Goal: Task Accomplishment & Management: Manage account settings

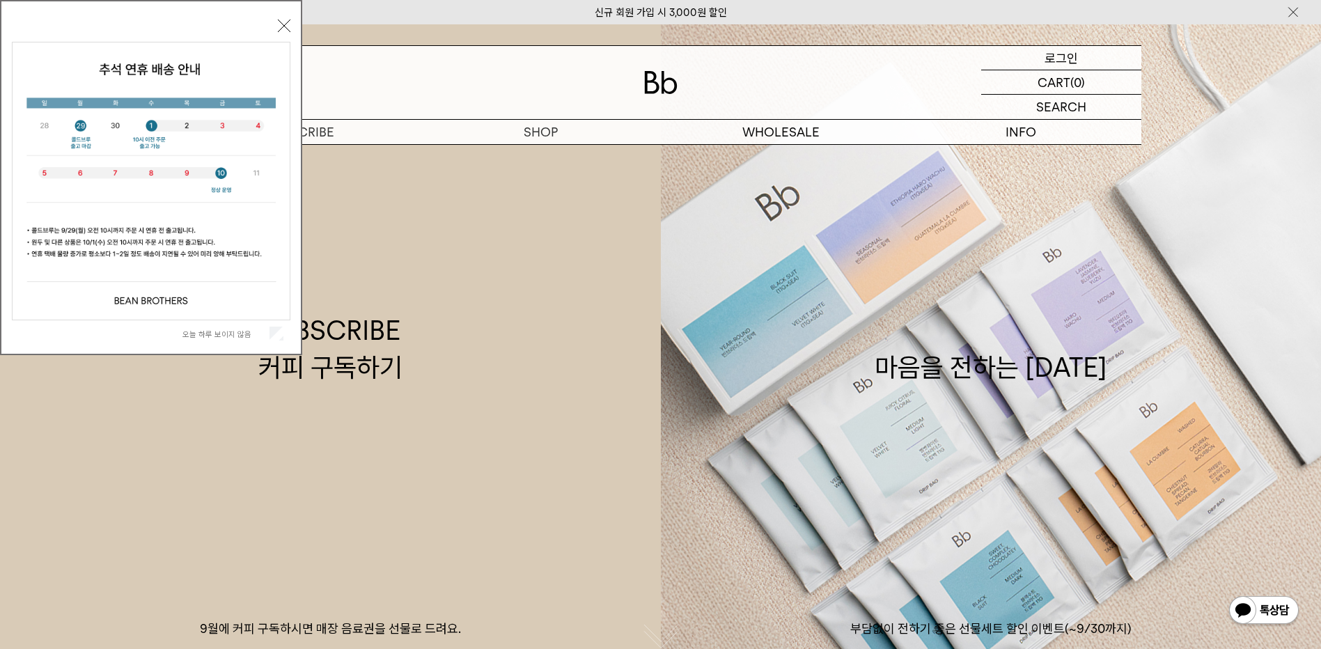
click at [1064, 63] on p "로그인" at bounding box center [1061, 58] width 33 height 24
click at [1078, 52] on div "LOGIN 로그인" at bounding box center [1061, 58] width 160 height 24
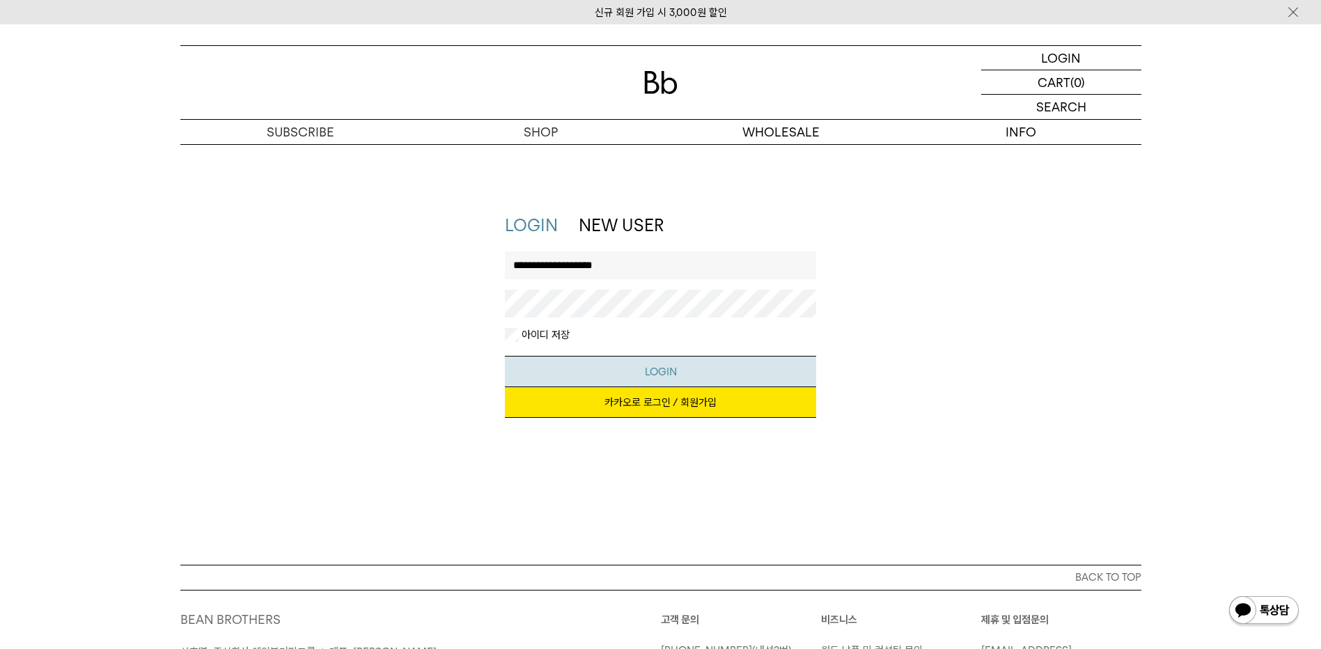
click at [646, 366] on button "LOGIN" at bounding box center [660, 371] width 311 height 31
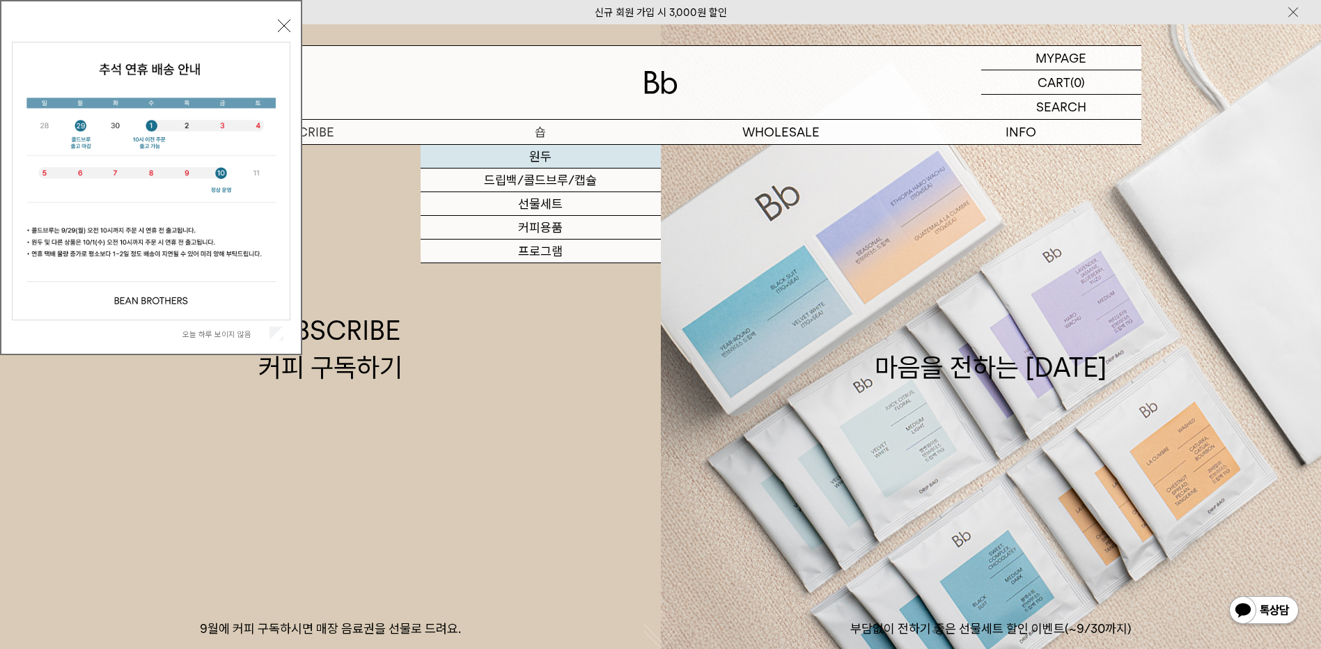
click at [538, 157] on link "원두" at bounding box center [541, 157] width 240 height 24
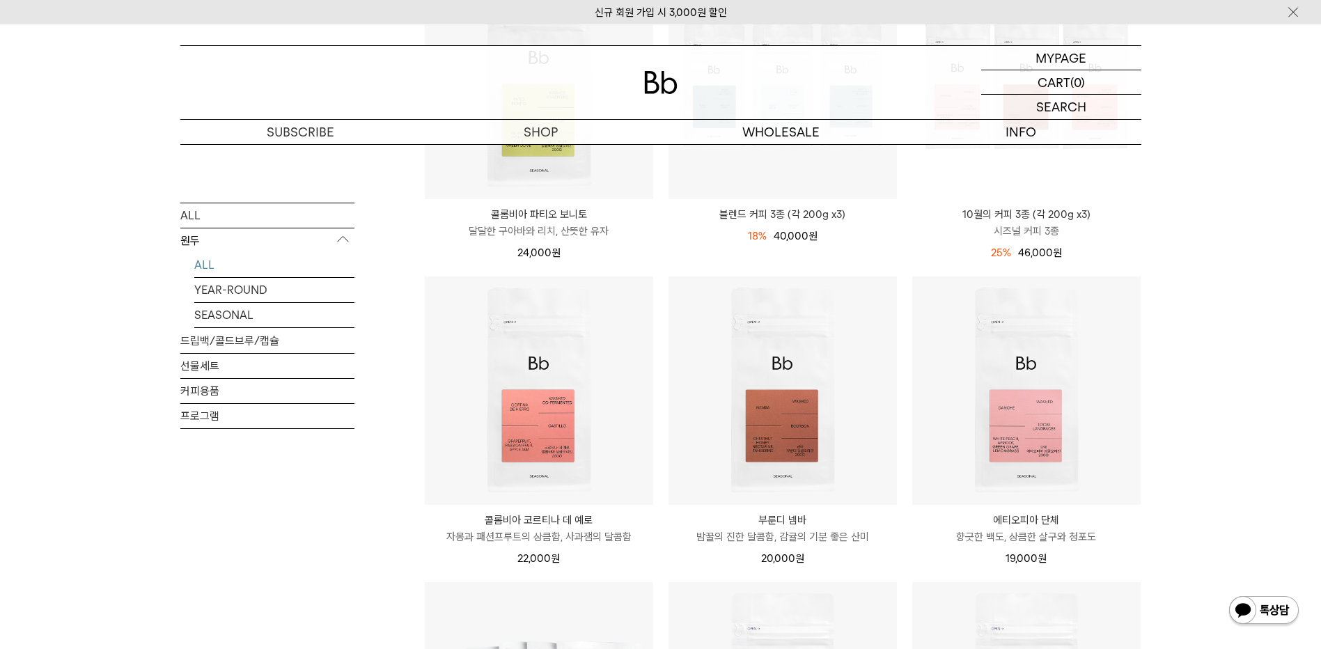
scroll to position [304, 0]
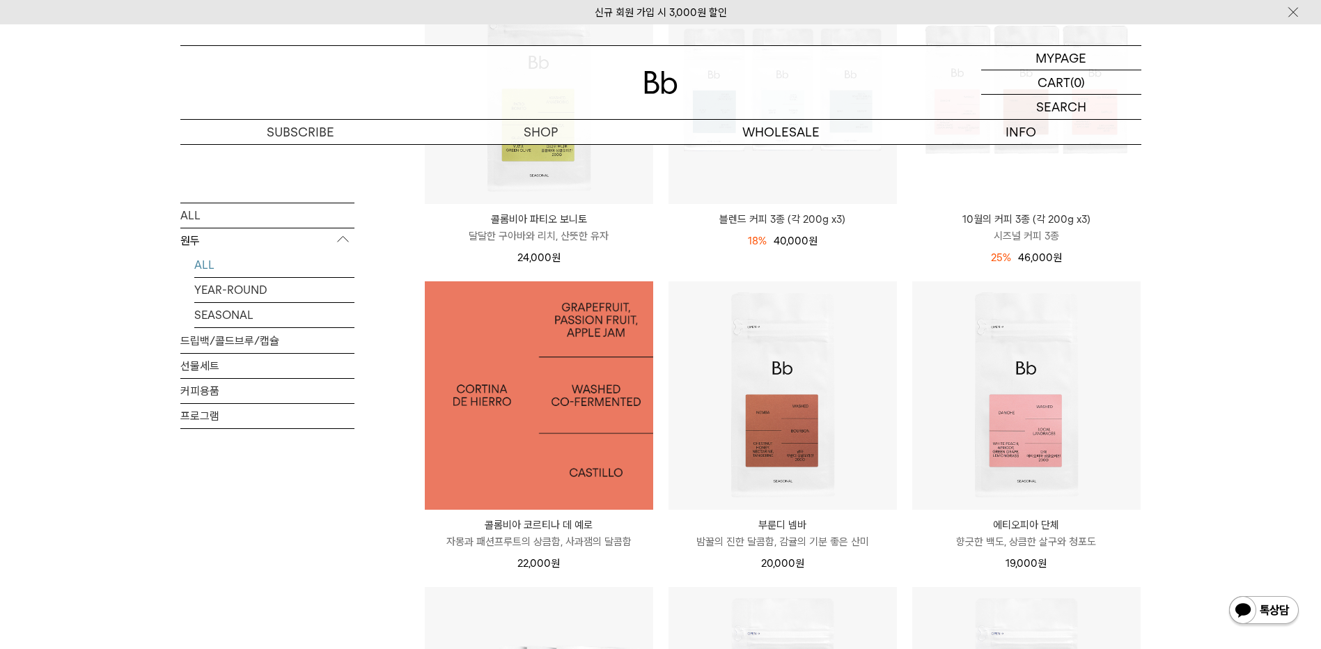
click at [582, 411] on img at bounding box center [539, 395] width 228 height 228
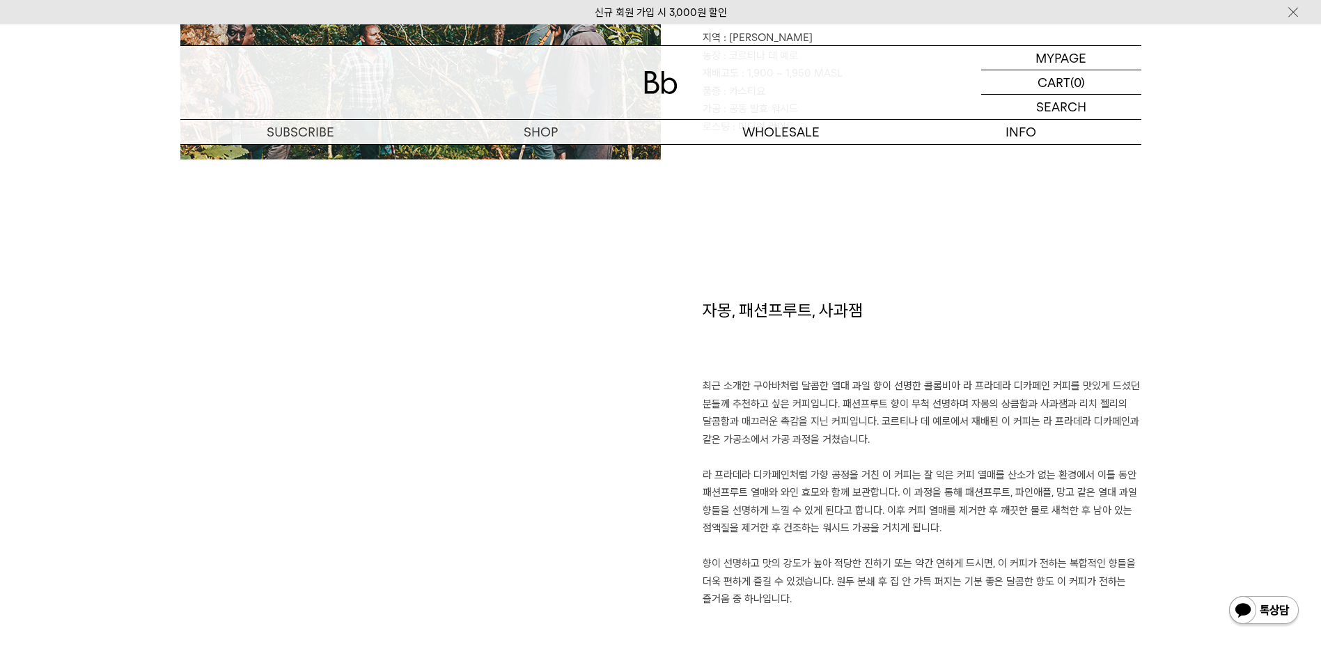
scroll to position [906, 0]
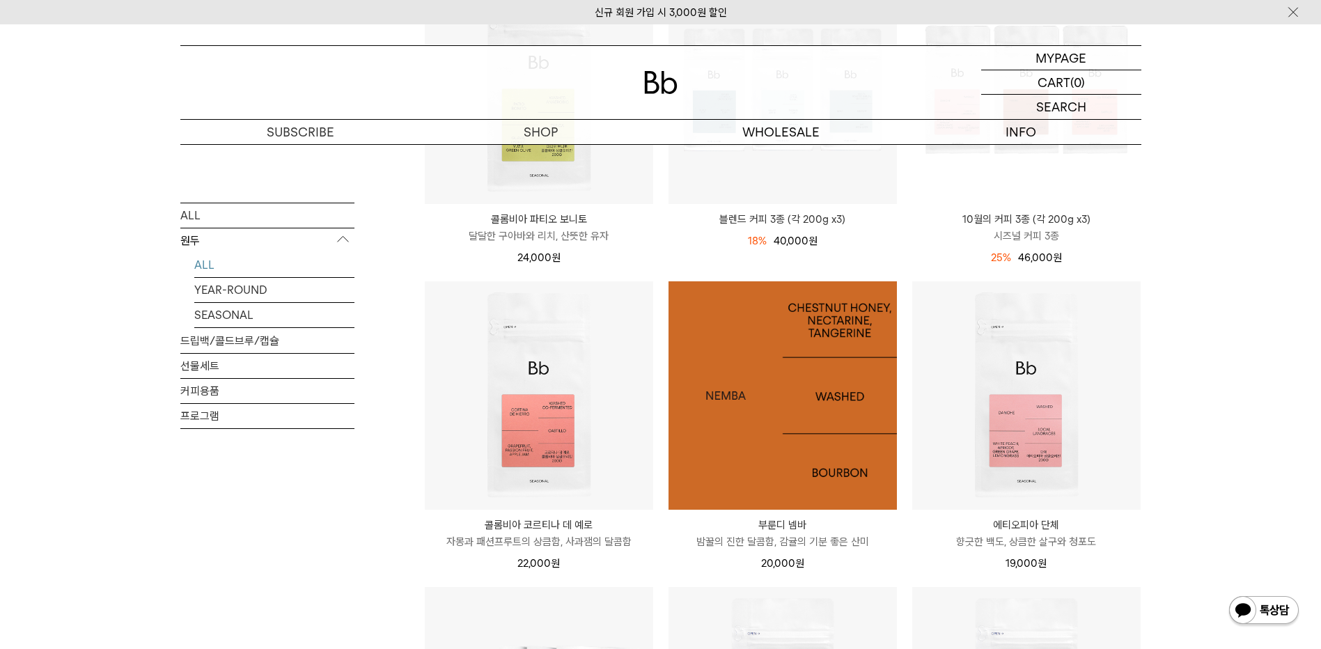
click at [818, 399] on img at bounding box center [783, 395] width 228 height 228
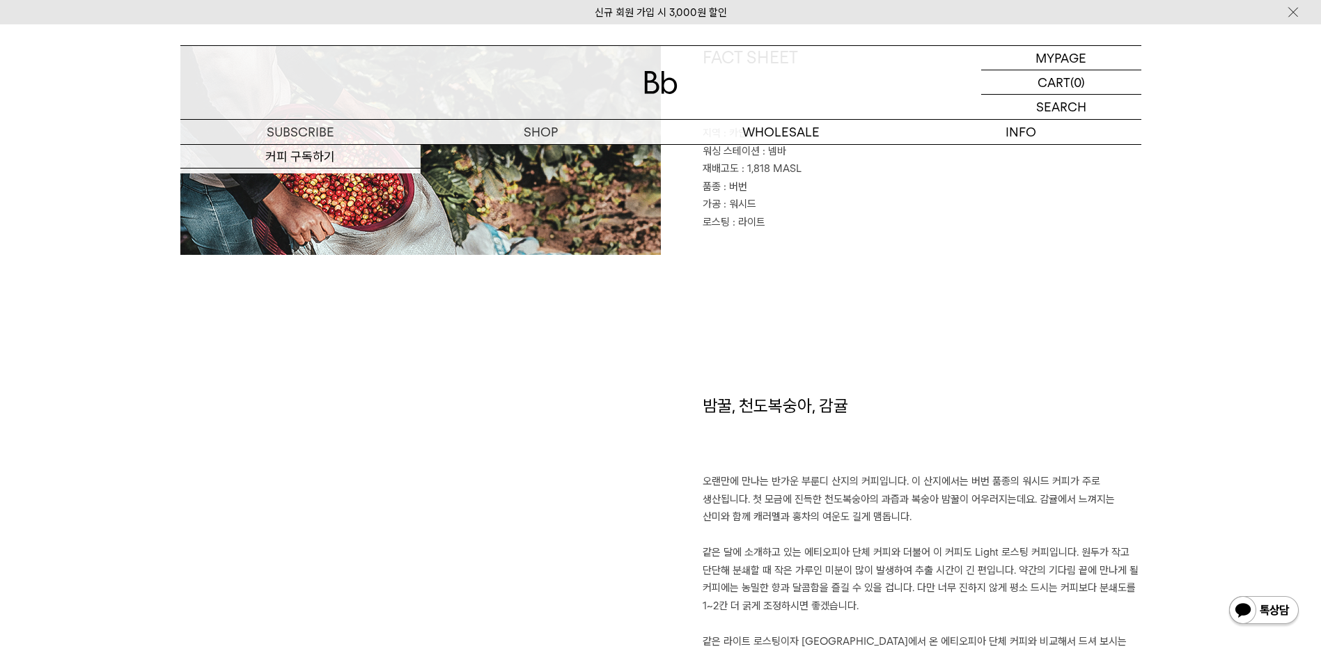
scroll to position [705, 0]
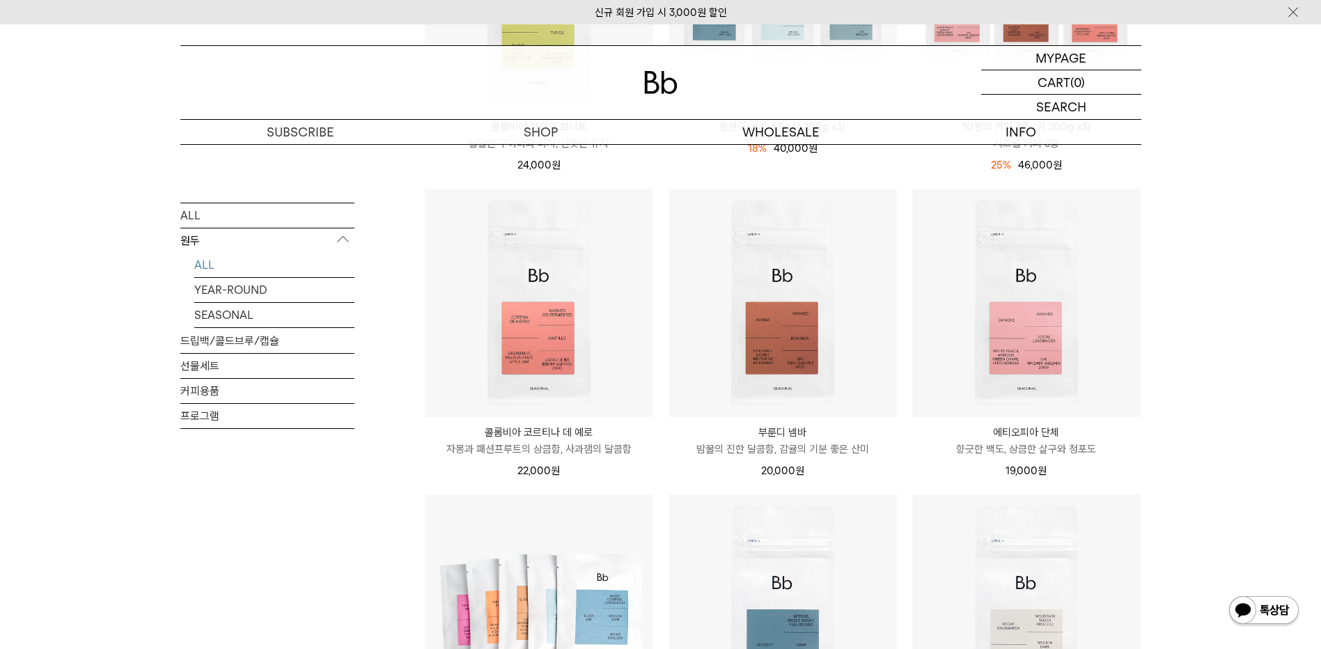
scroll to position [383, 0]
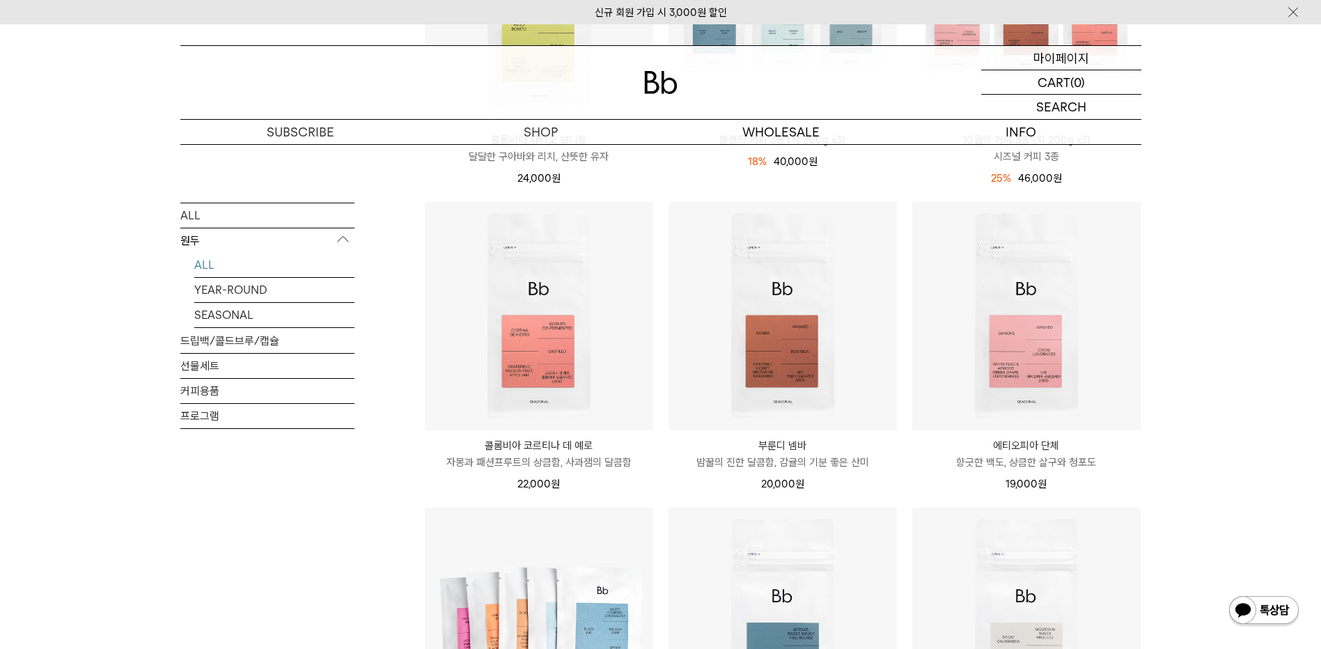
click at [1062, 61] on p "마이페이지" at bounding box center [1062, 58] width 56 height 24
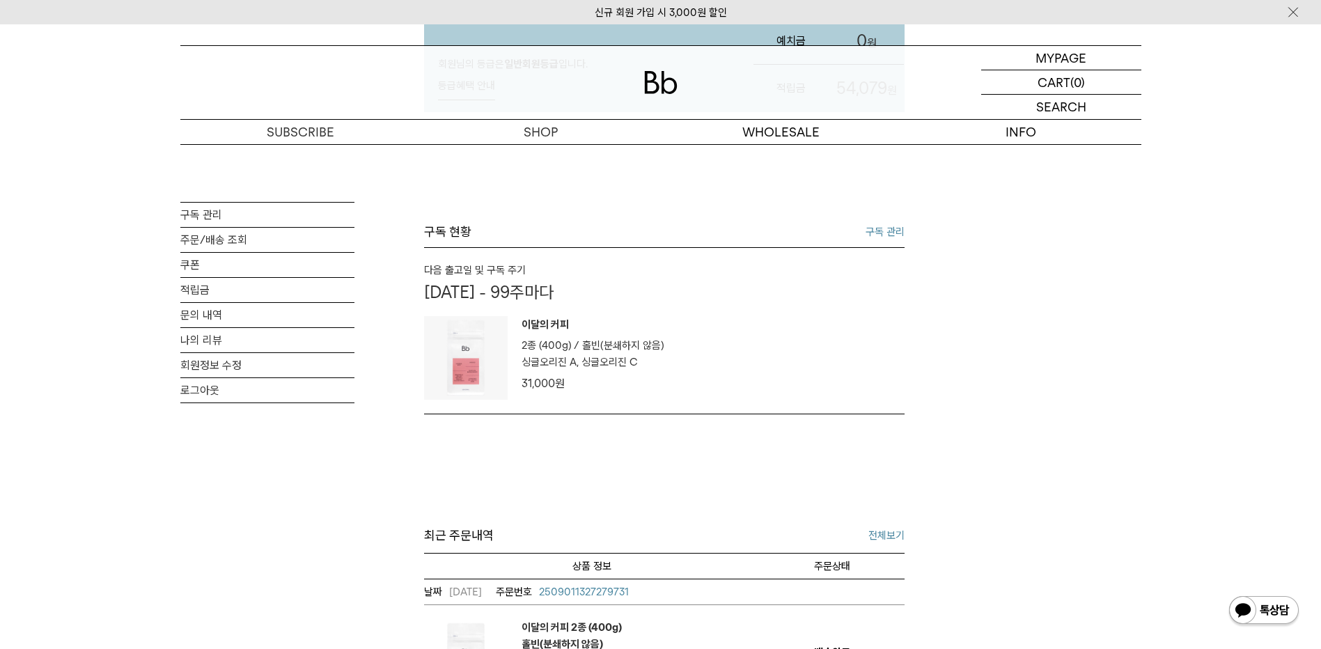
scroll to position [302, 0]
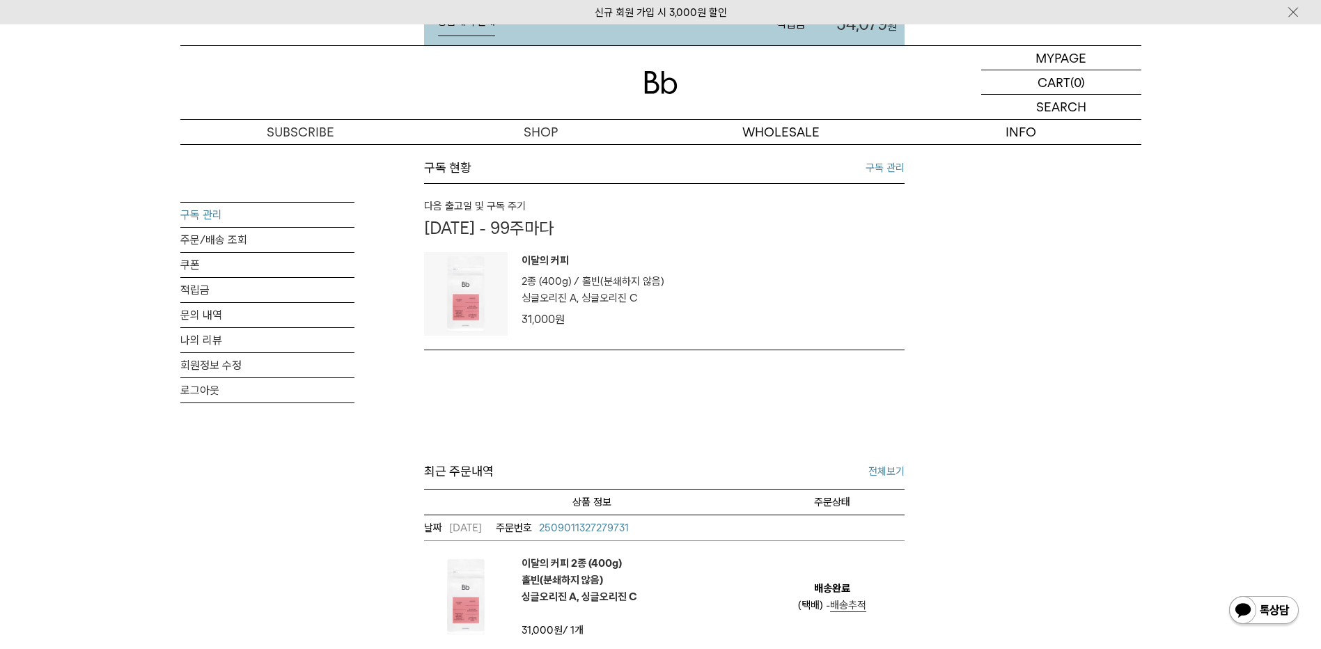
click at [192, 215] on link "구독 관리" at bounding box center [267, 215] width 174 height 24
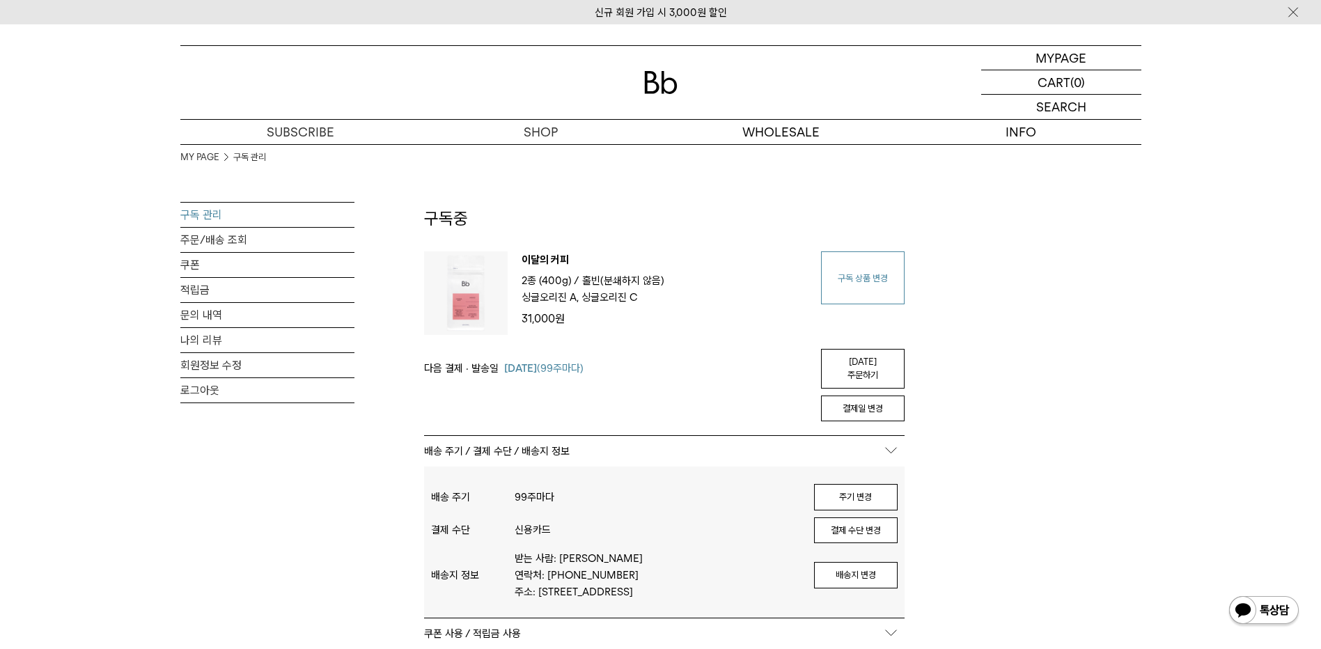
type input "**********"
click at [841, 292] on link "구독 상품 변경" at bounding box center [863, 277] width 84 height 53
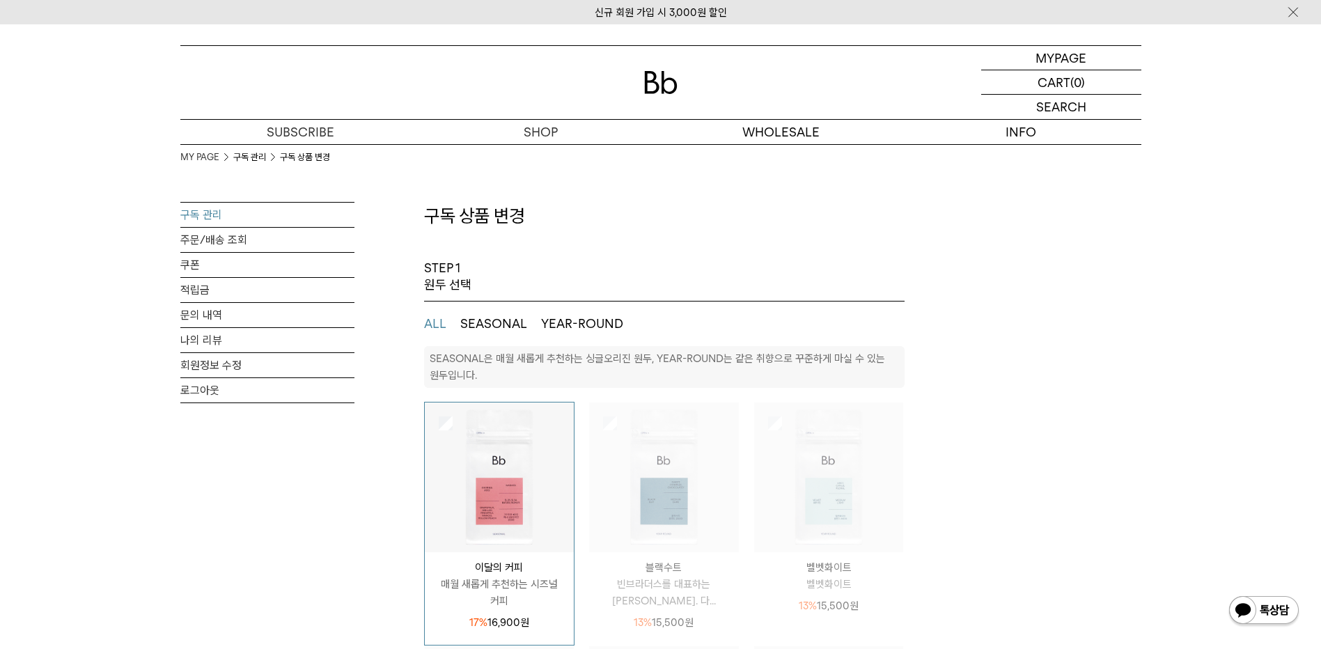
select select "**"
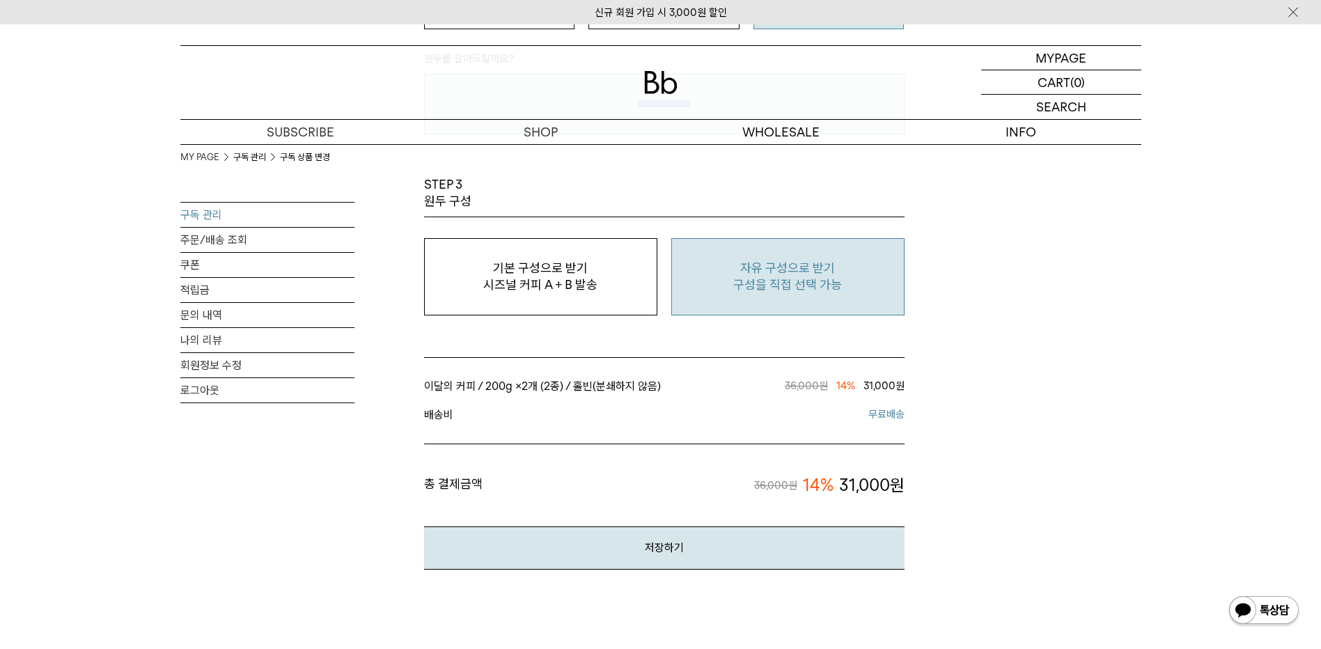
scroll to position [1207, 0]
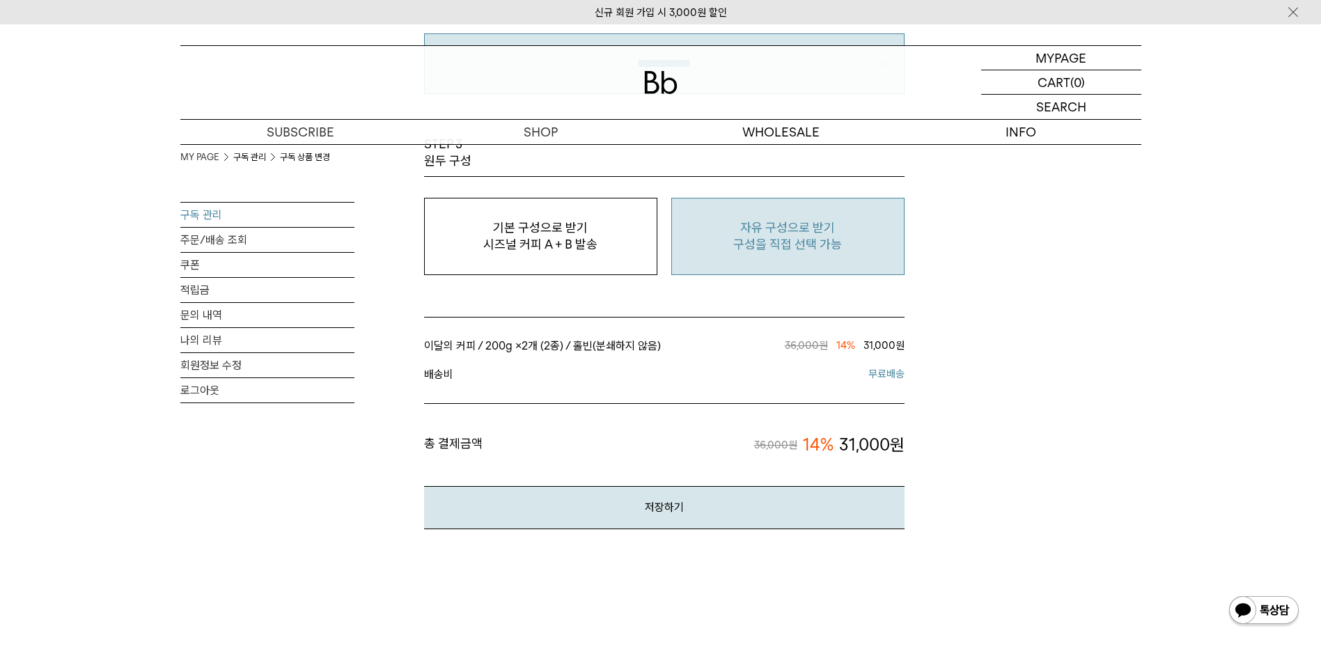
click at [780, 243] on p "구성을 직접 선택 가능" at bounding box center [788, 244] width 218 height 17
type input "*"
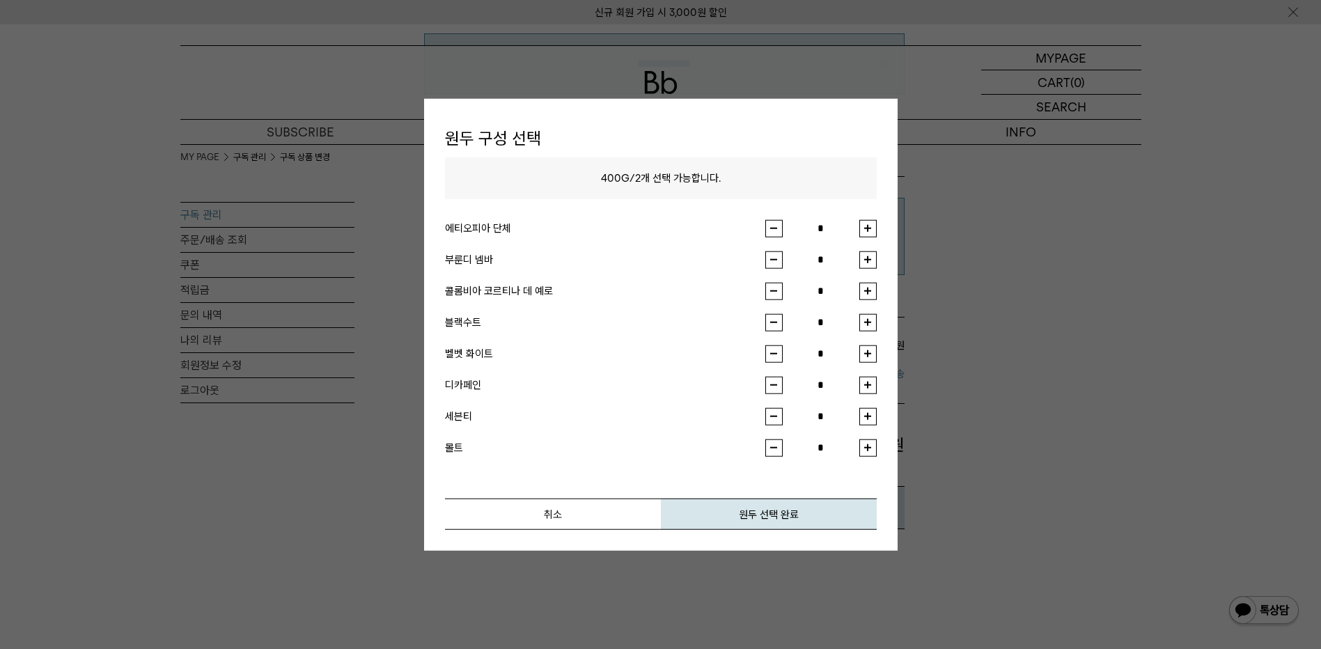
click at [869, 289] on button "button" at bounding box center [868, 290] width 17 height 17
type input "*"
click at [871, 259] on button "button" at bounding box center [868, 259] width 17 height 17
type input "*"
click at [782, 523] on button "원두 선택 완료" at bounding box center [769, 513] width 216 height 31
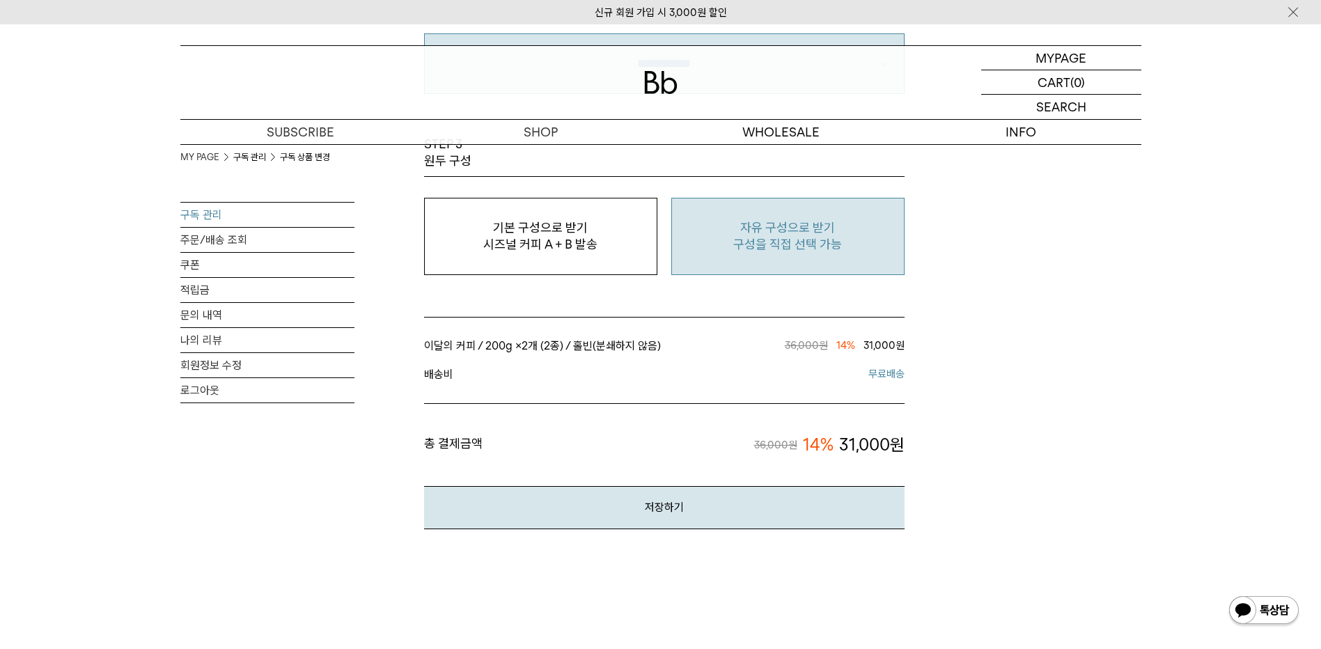
click at [782, 523] on button "원두 선택 완료" at bounding box center [769, 513] width 216 height 31
click at [737, 517] on button "저장하기" at bounding box center [664, 507] width 481 height 42
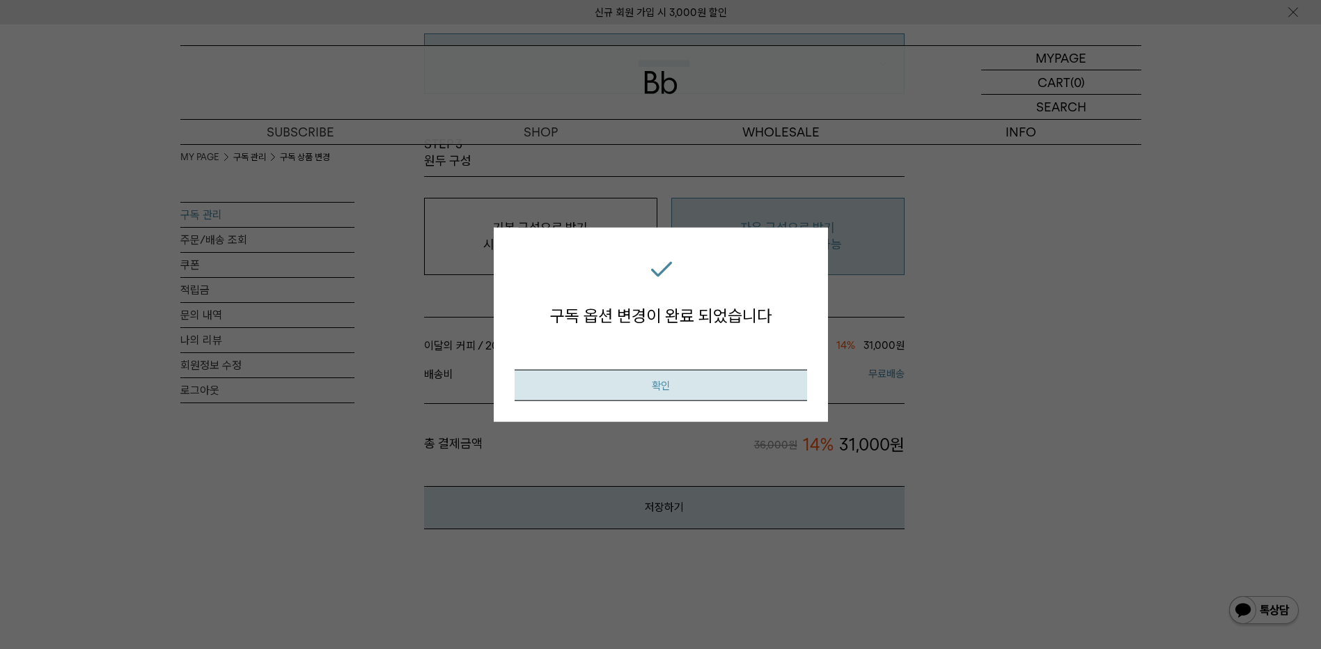
click at [698, 380] on button "확인" at bounding box center [661, 384] width 293 height 31
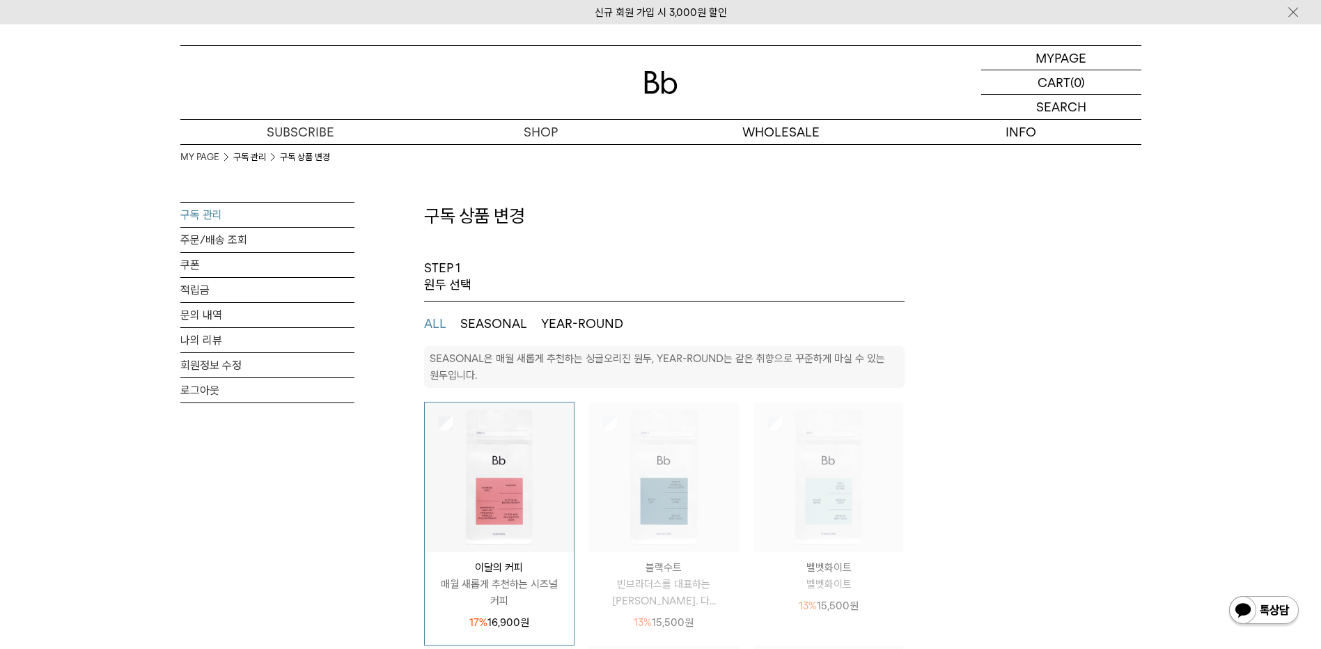
select select "**"
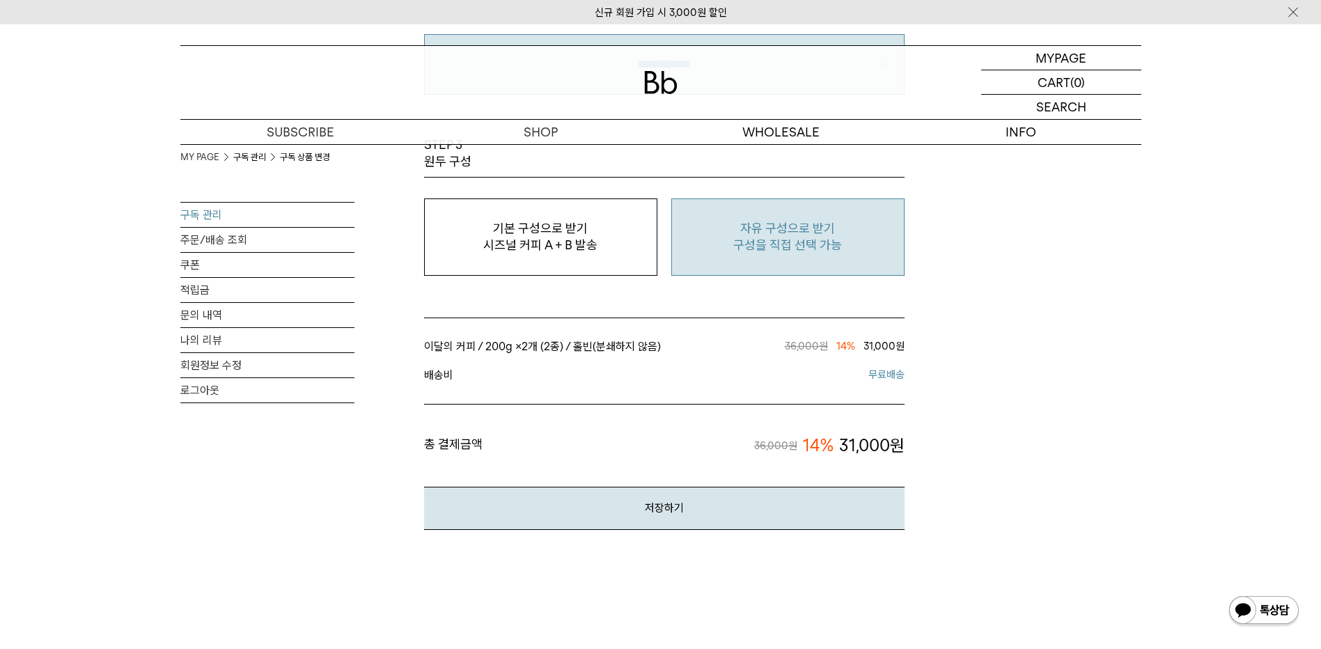
scroll to position [1207, 0]
click at [755, 236] on p "구성을 직접 선택 가능" at bounding box center [788, 244] width 218 height 17
type input "*"
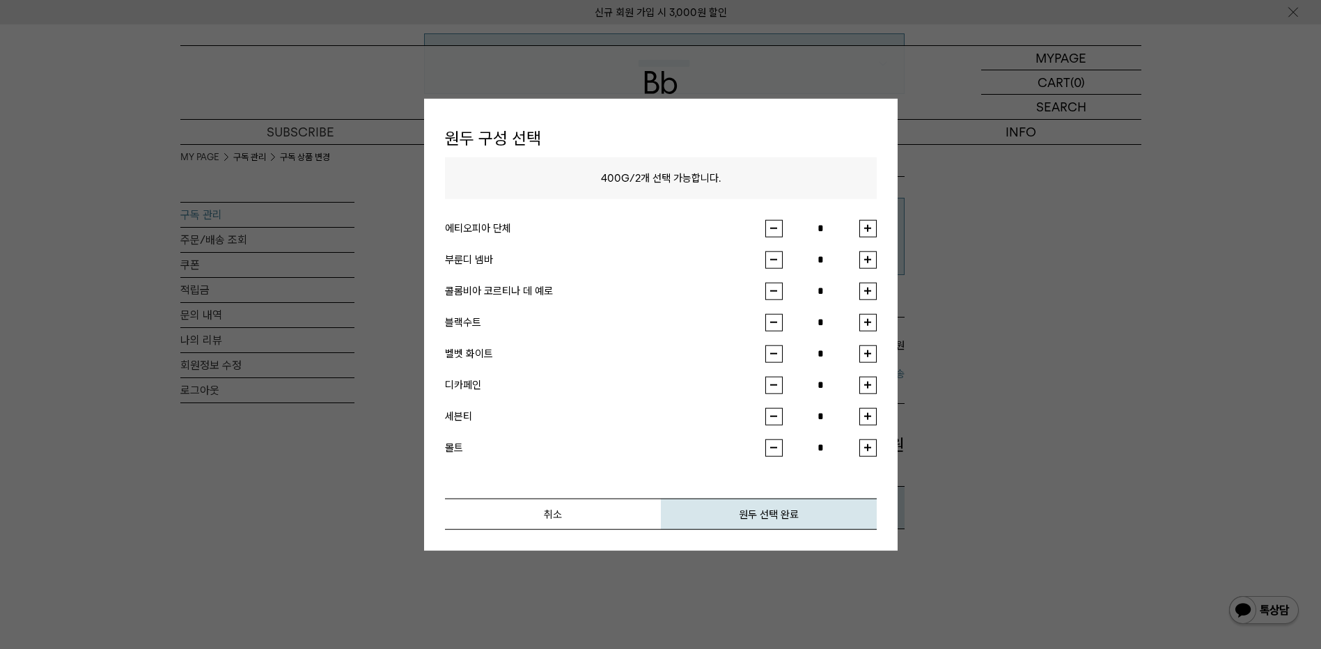
click at [871, 288] on button "button" at bounding box center [868, 290] width 17 height 17
type input "*"
click at [864, 254] on button "button" at bounding box center [868, 259] width 17 height 17
type input "*"
click at [782, 517] on button "원두 선택 완료" at bounding box center [769, 513] width 216 height 31
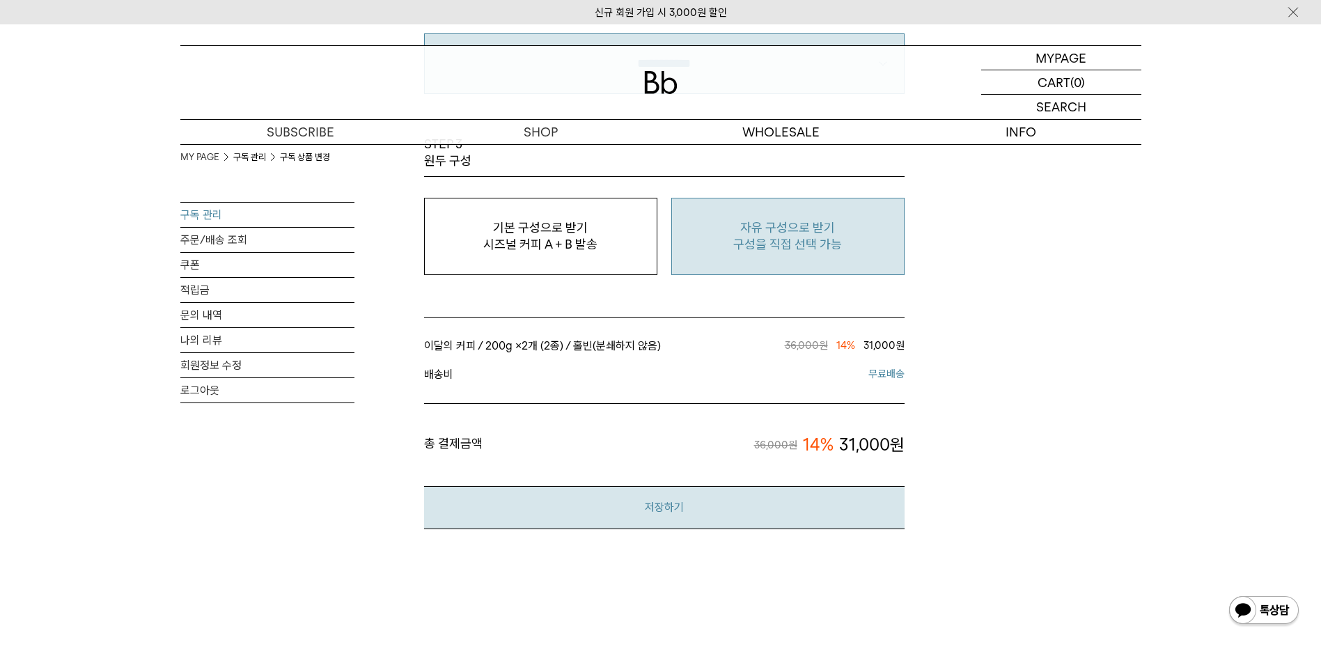
click at [637, 493] on button "저장하기" at bounding box center [664, 507] width 481 height 42
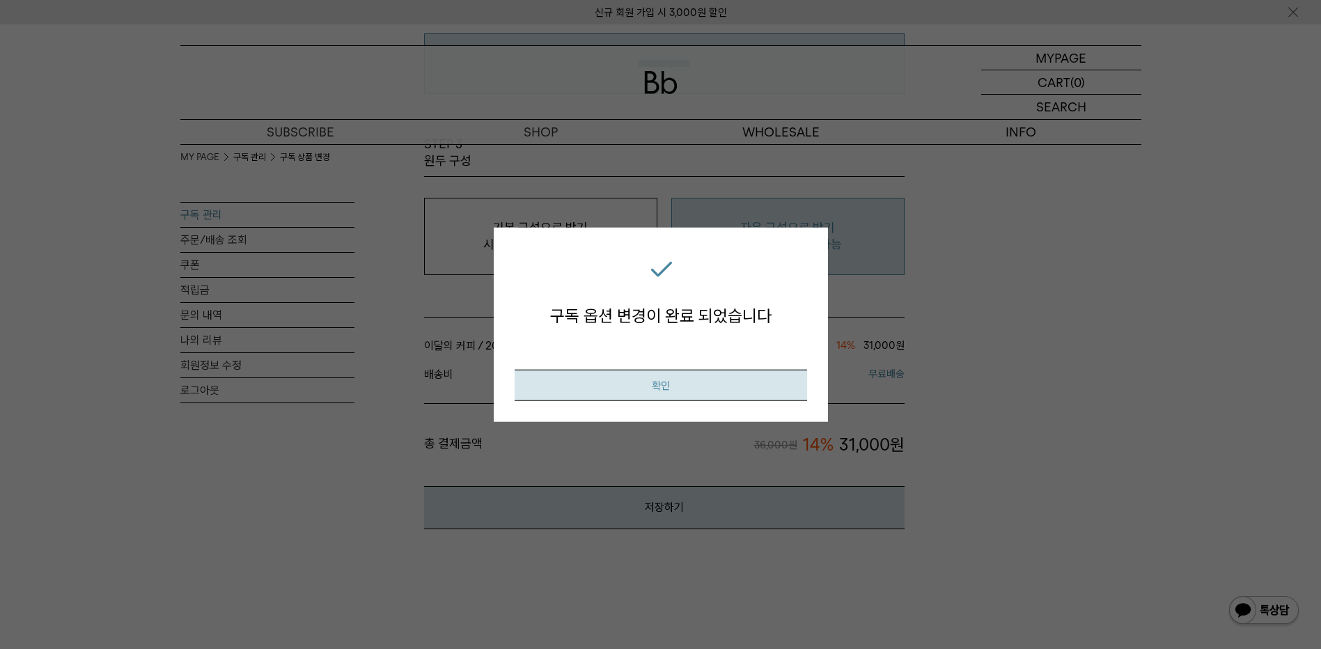
click at [697, 387] on button "확인" at bounding box center [661, 384] width 293 height 31
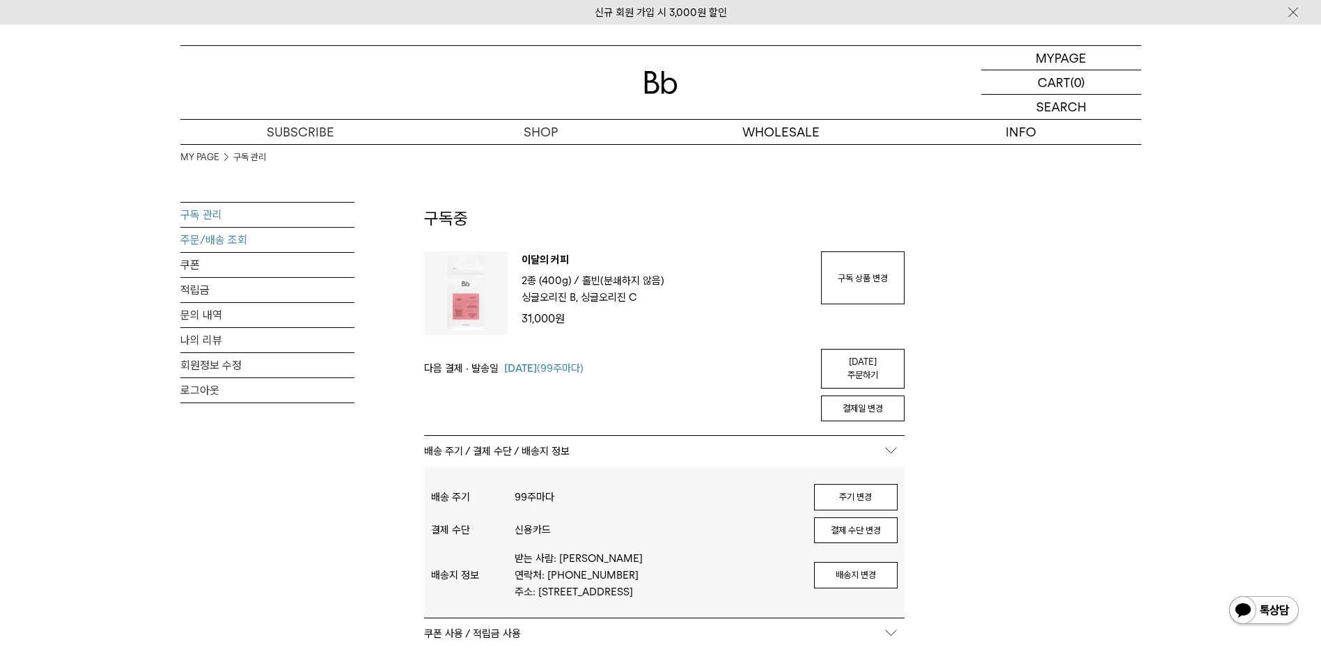
type input "**********"
click at [203, 238] on link "주문/배송 조회" at bounding box center [267, 240] width 174 height 24
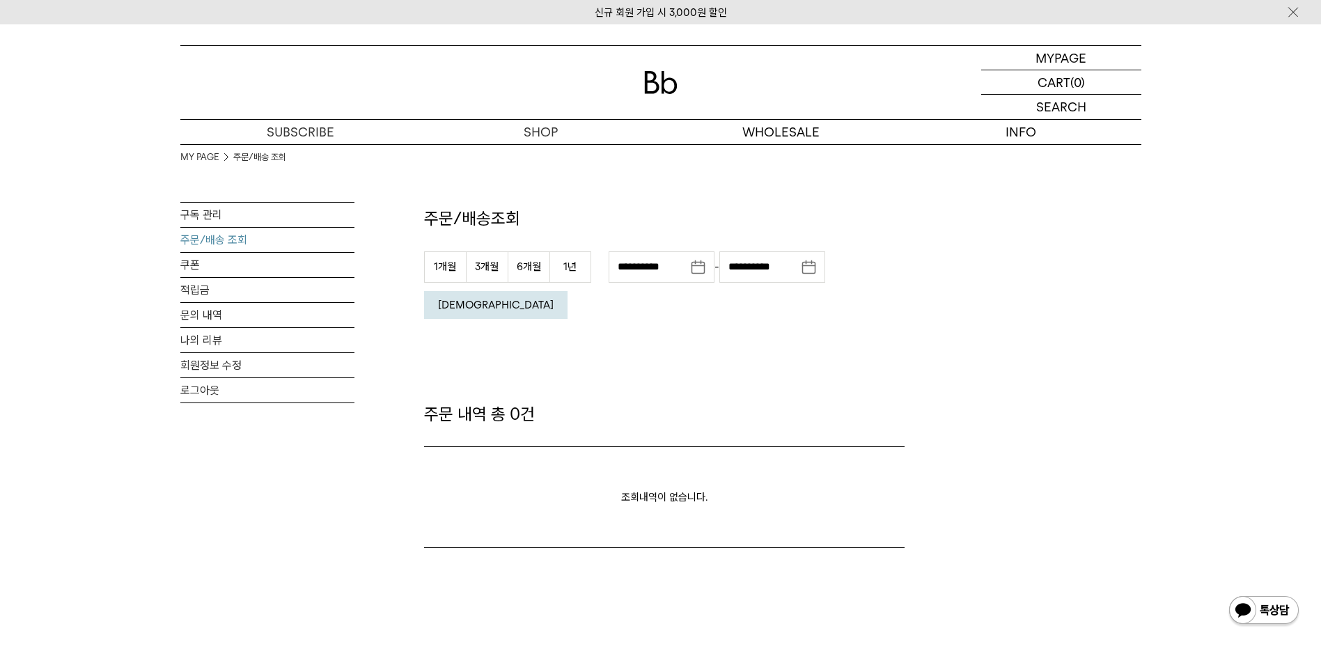
click at [210, 228] on link "주문/배송 조회" at bounding box center [267, 240] width 174 height 24
click at [210, 203] on link "구독 관리" at bounding box center [267, 215] width 174 height 24
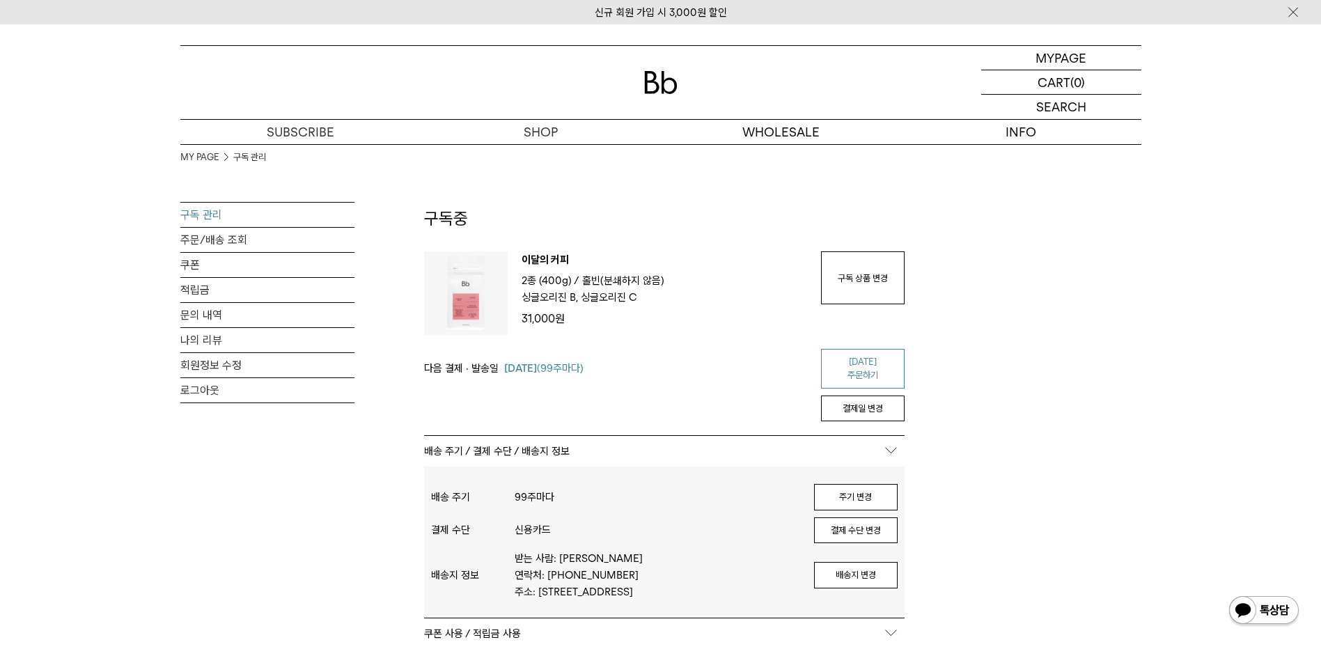
type input "**********"
click at [860, 367] on link "오늘 주문하기" at bounding box center [863, 369] width 84 height 40
click at [203, 284] on link "적립금" at bounding box center [267, 290] width 174 height 24
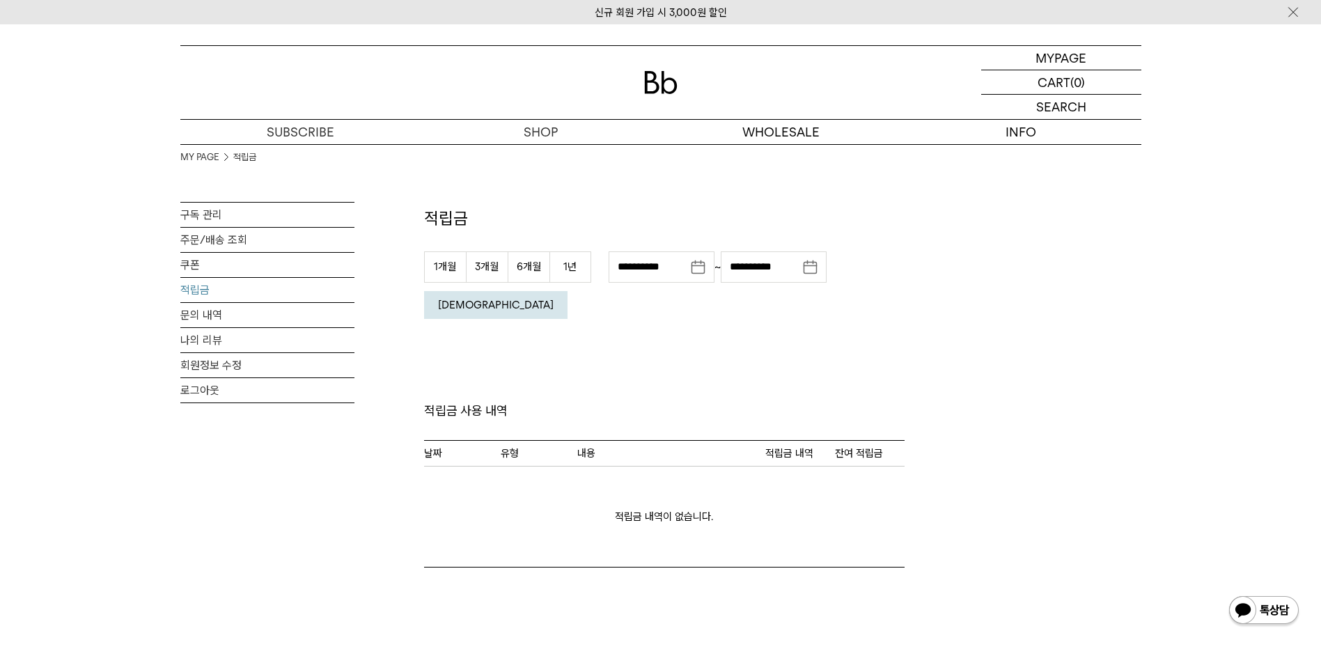
click at [568, 291] on button "[DEMOGRAPHIC_DATA]" at bounding box center [495, 305] width 143 height 28
click at [0, 0] on p "마이페이지" at bounding box center [0, 0] width 0 height 0
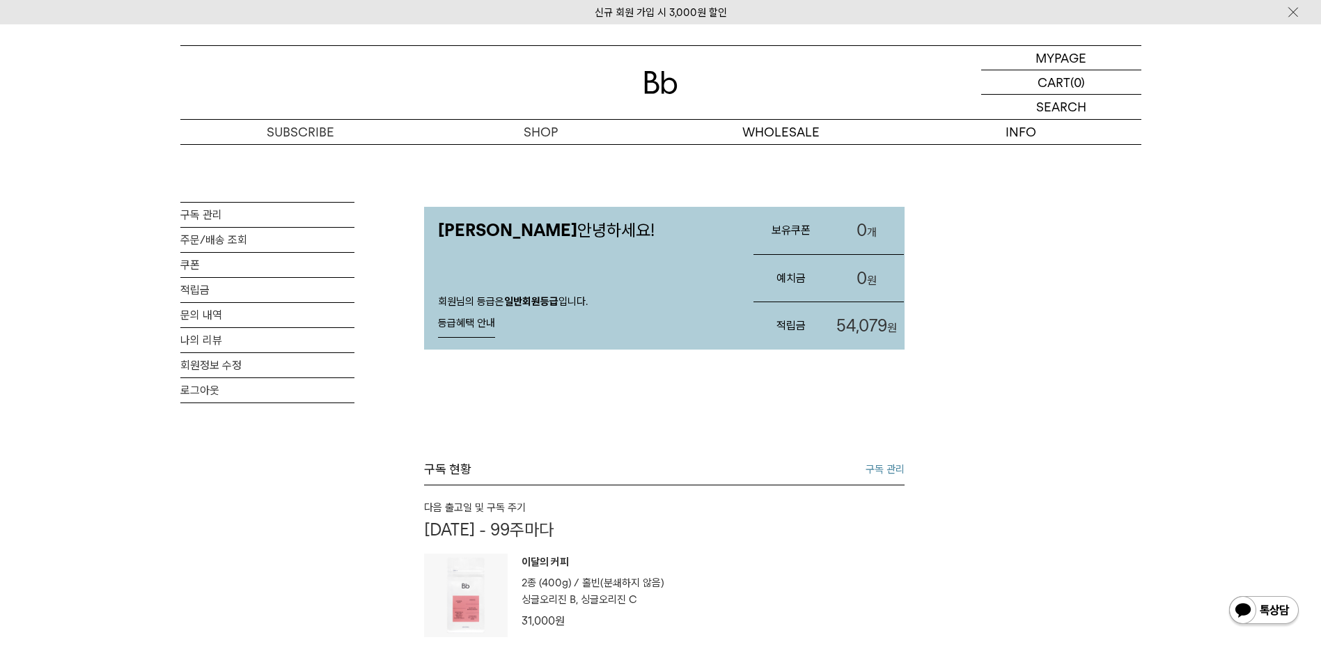
click at [868, 325] on span "54,079" at bounding box center [862, 326] width 51 height 20
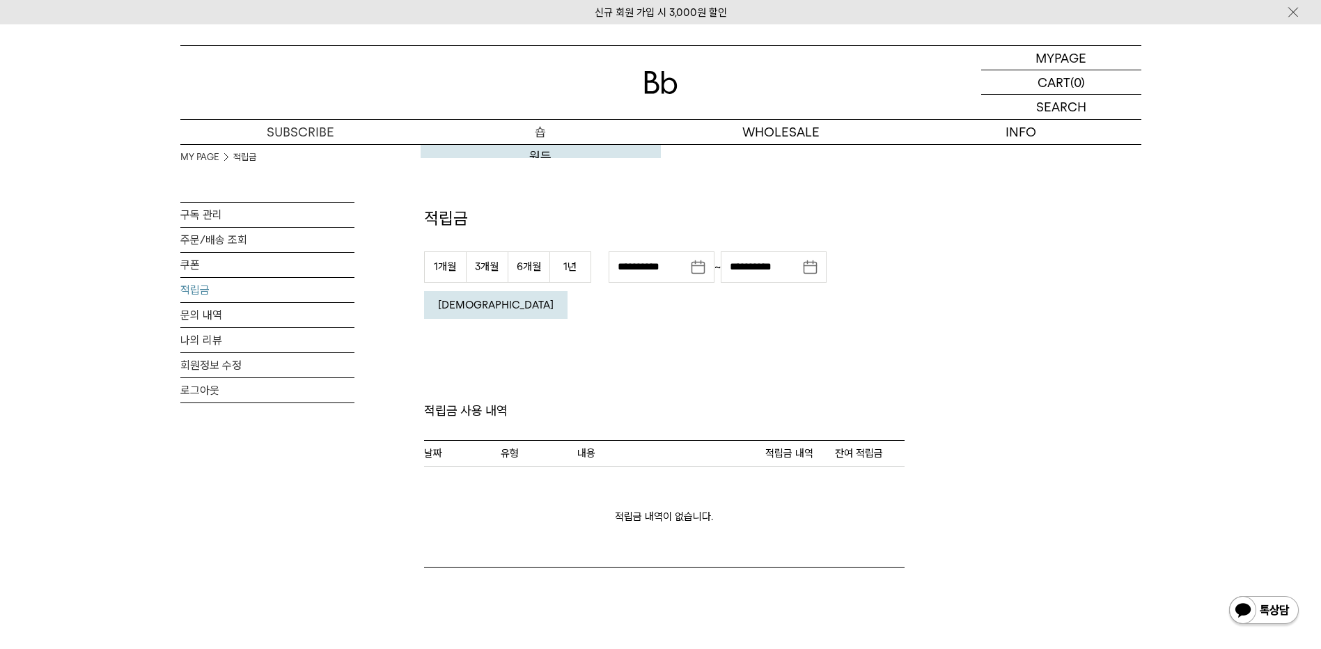
click at [541, 153] on div "신규 회원 가입 시 3,000원 할인 MYPAGE 마이페이지 LOGOUT 로그아웃 CART 장바구니 (0) SEARCH 검색 검색폼 ** 추천…" at bounding box center [660, 498] width 1321 height 948
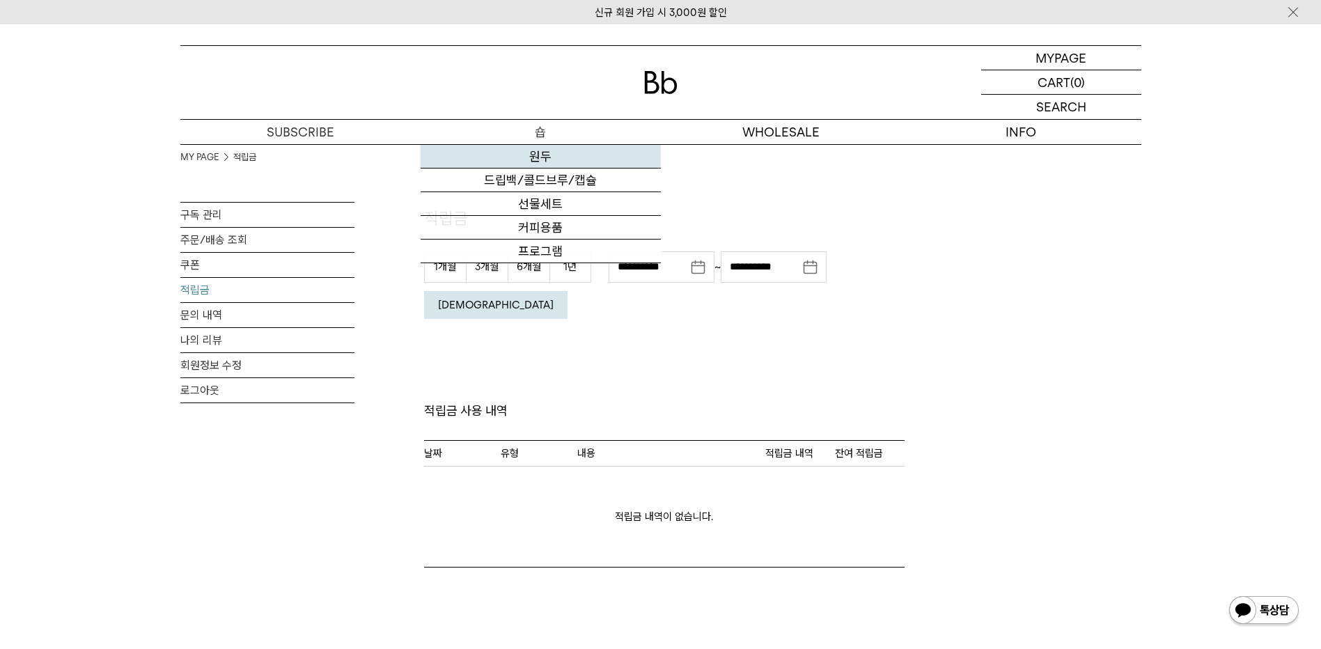
click at [543, 152] on link "원두" at bounding box center [541, 157] width 240 height 24
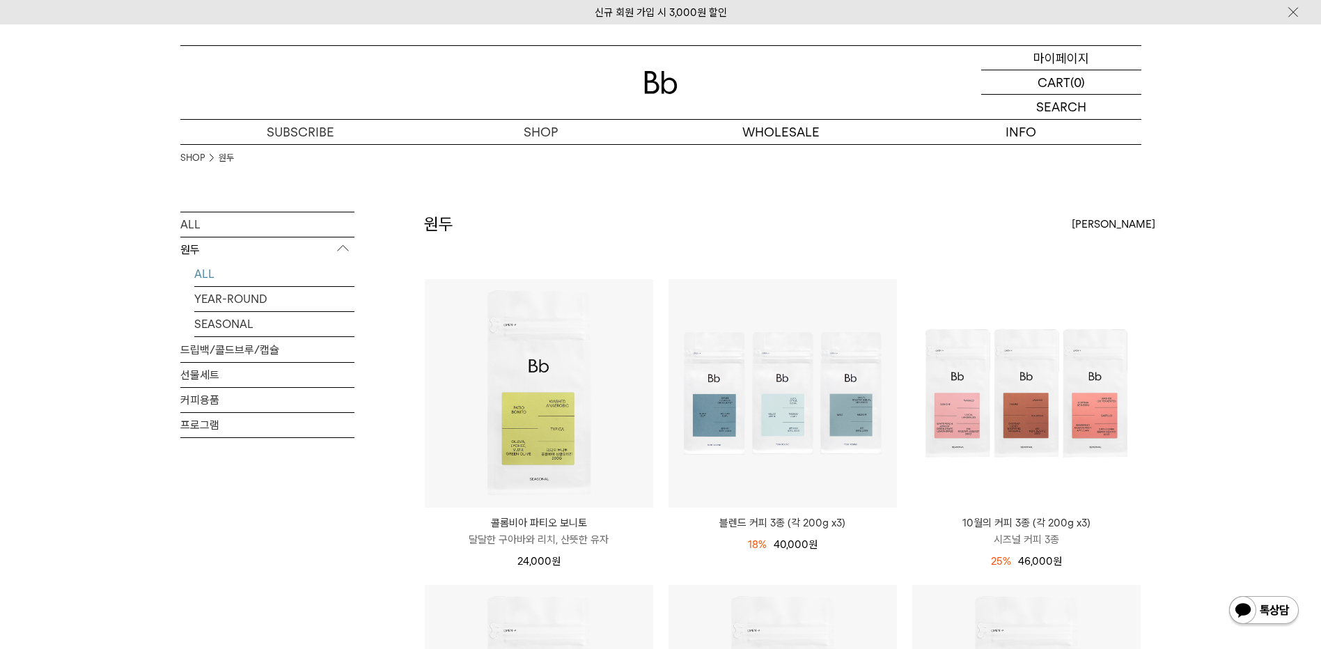
click at [1081, 61] on p "마이페이지" at bounding box center [1062, 58] width 56 height 24
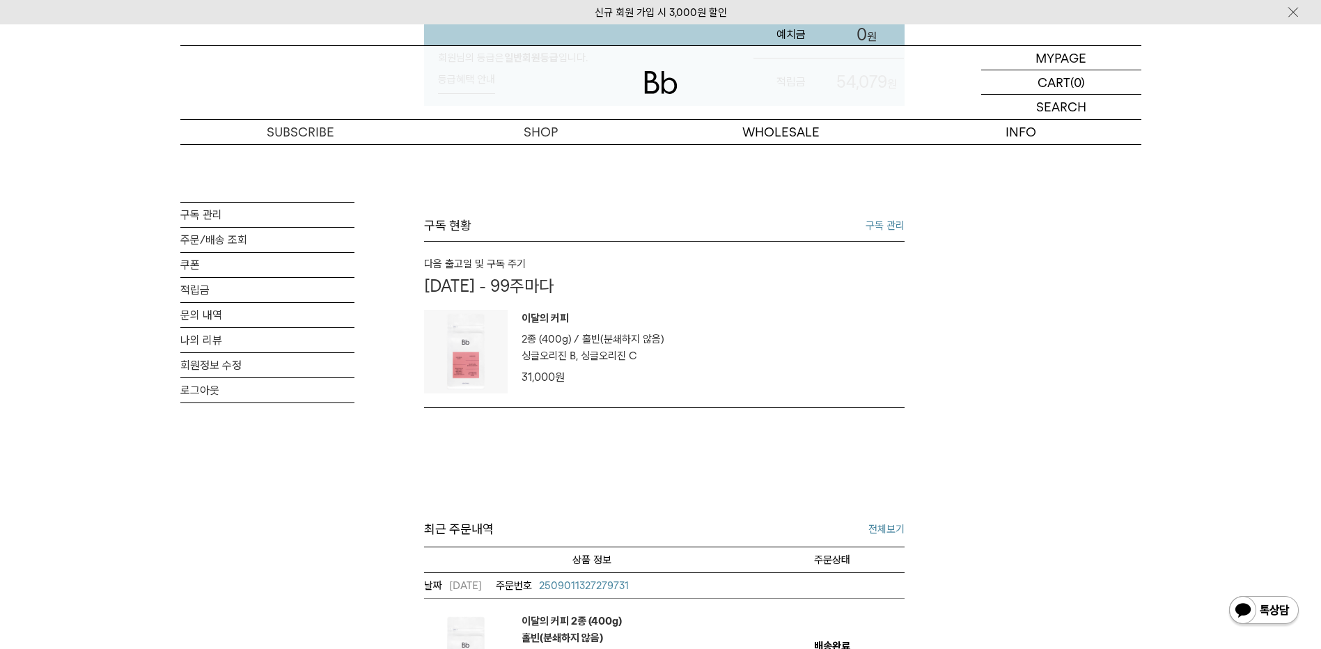
scroll to position [302, 0]
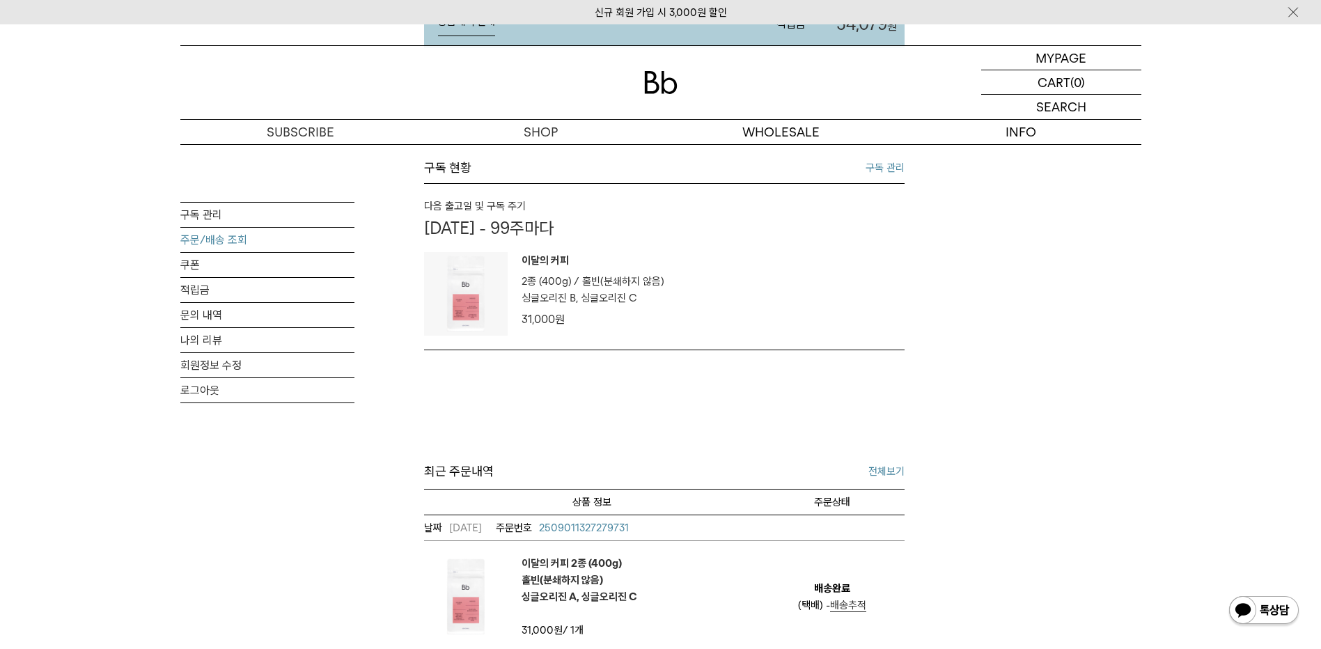
click at [199, 241] on link "주문/배송 조회" at bounding box center [267, 240] width 174 height 24
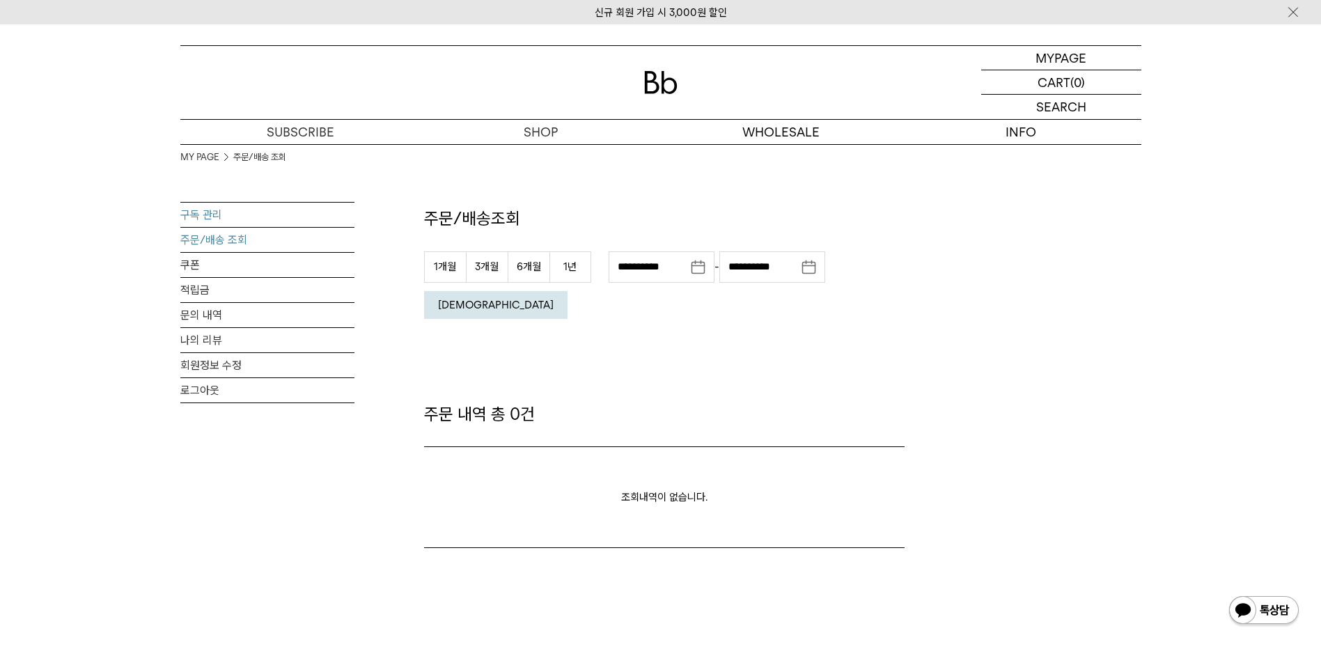
click at [202, 203] on link "구독 관리" at bounding box center [267, 215] width 174 height 24
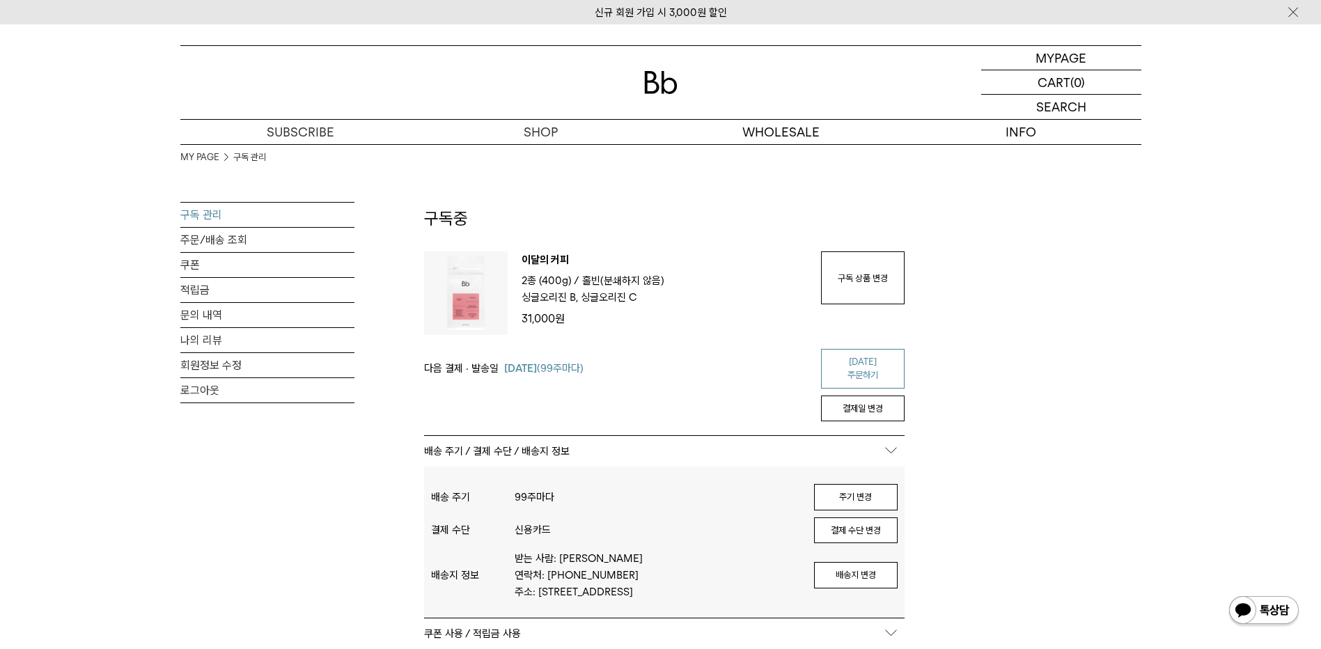
type input "**********"
click at [848, 364] on link "[DATE] 주문하기" at bounding box center [863, 369] width 84 height 40
click at [224, 244] on link "주문/배송 조회" at bounding box center [267, 240] width 174 height 24
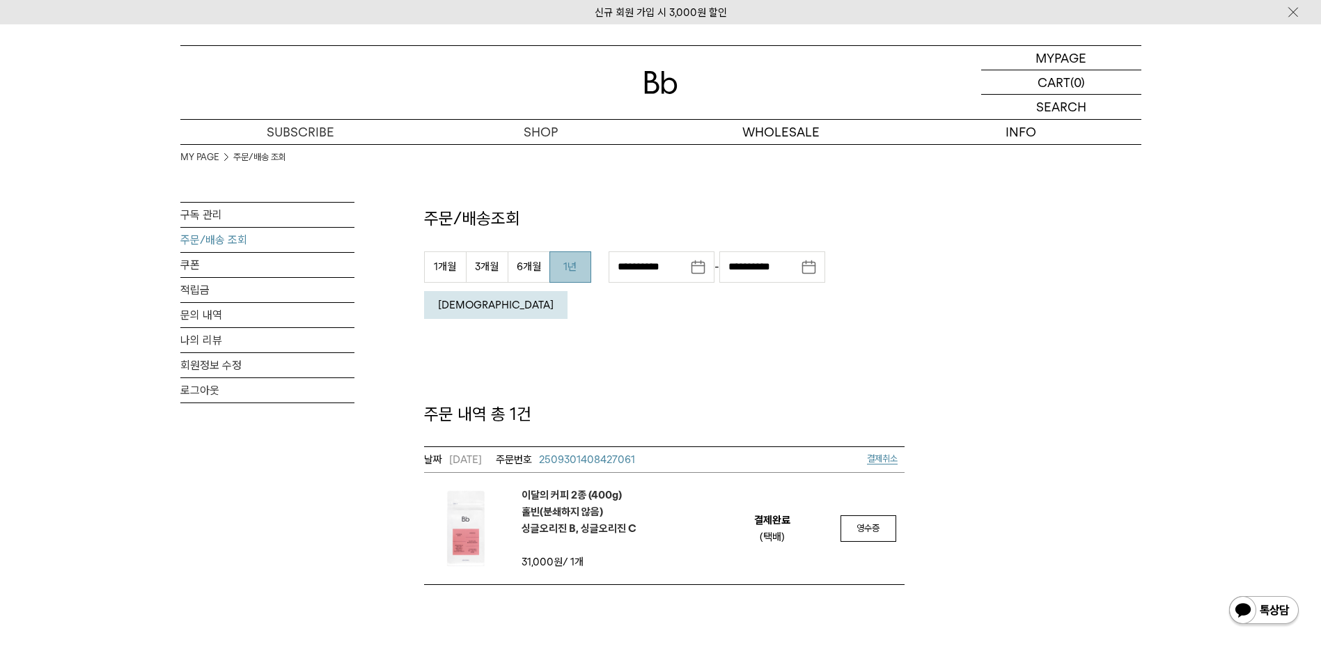
click at [568, 272] on button "1년" at bounding box center [571, 266] width 42 height 31
type input "**********"
click at [656, 83] on img at bounding box center [660, 82] width 33 height 23
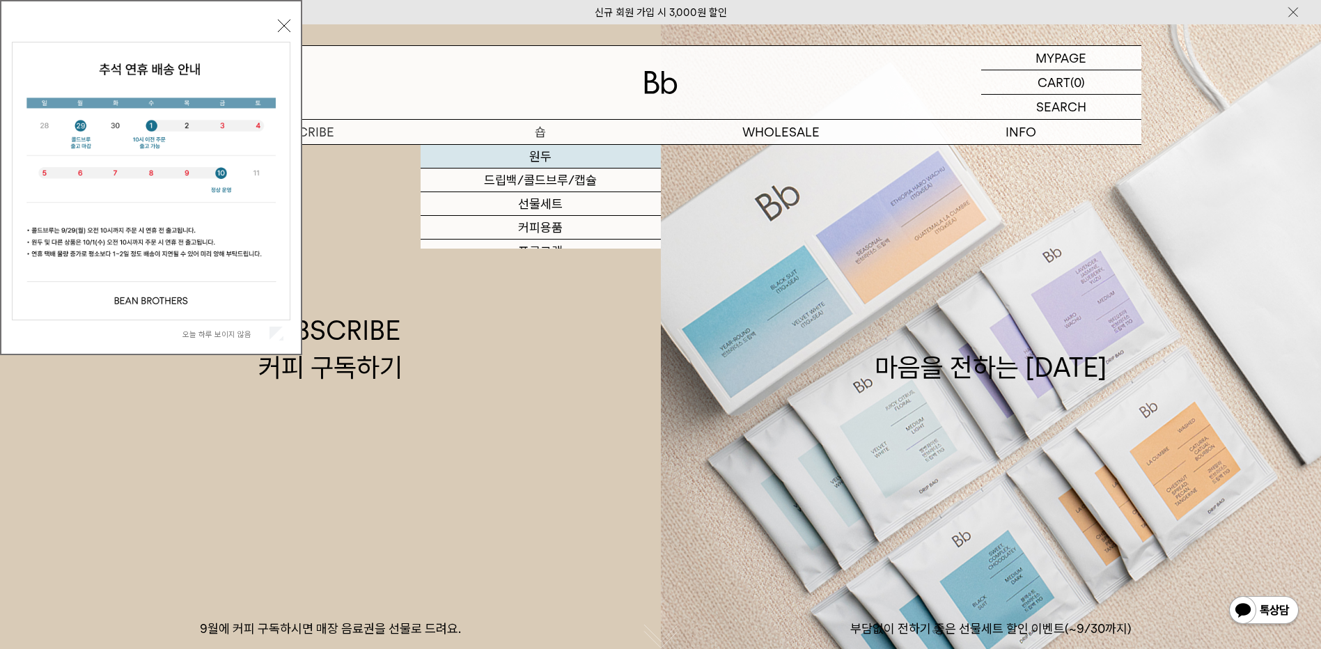
click at [528, 157] on link "원두" at bounding box center [541, 157] width 240 height 24
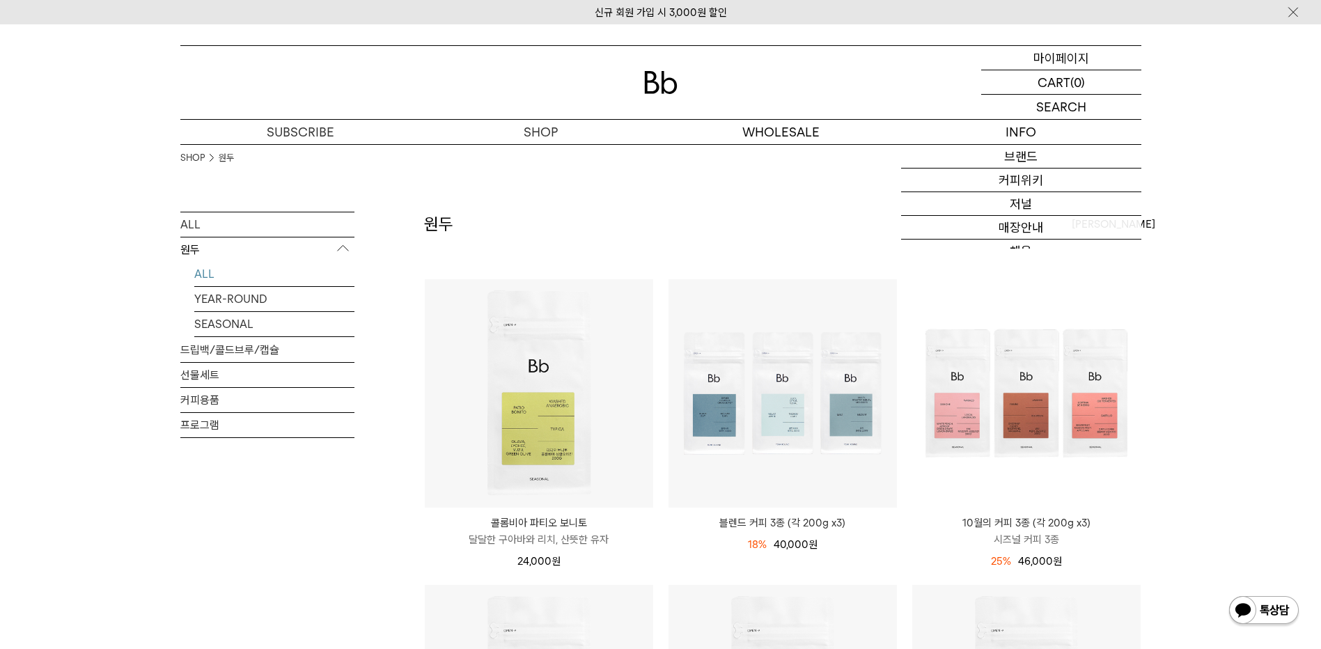
click at [1045, 59] on p "마이페이지" at bounding box center [1062, 58] width 56 height 24
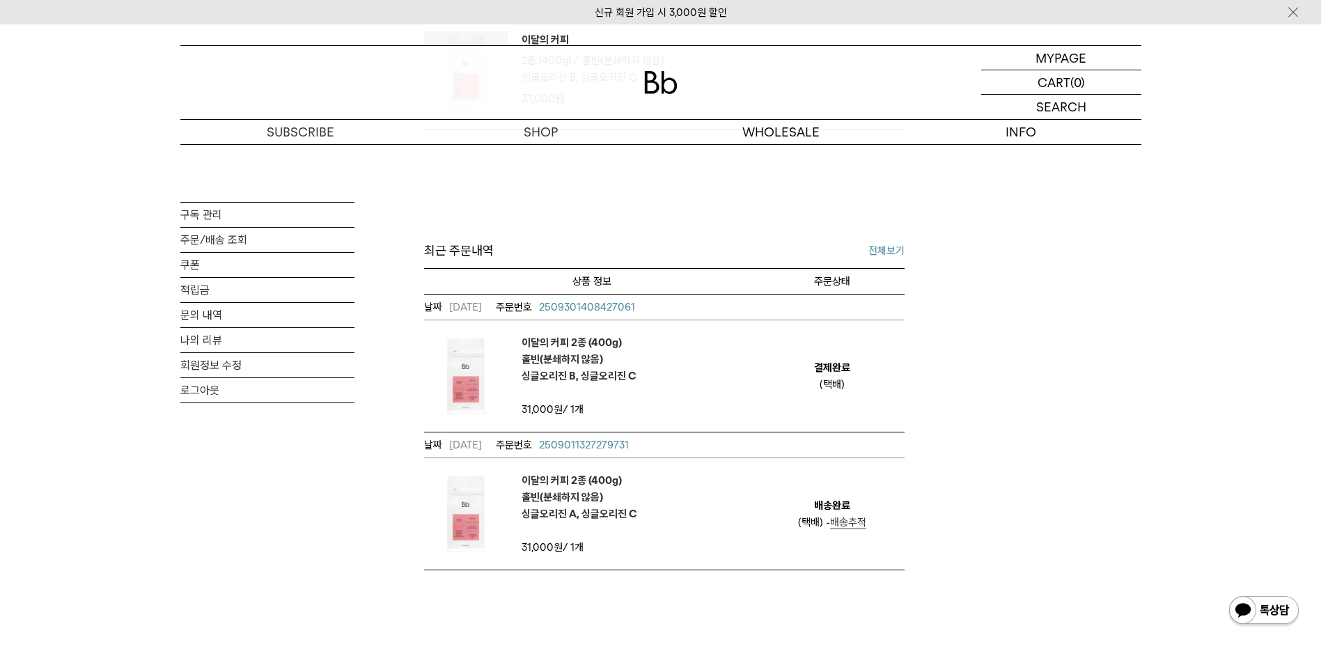
scroll to position [604, 0]
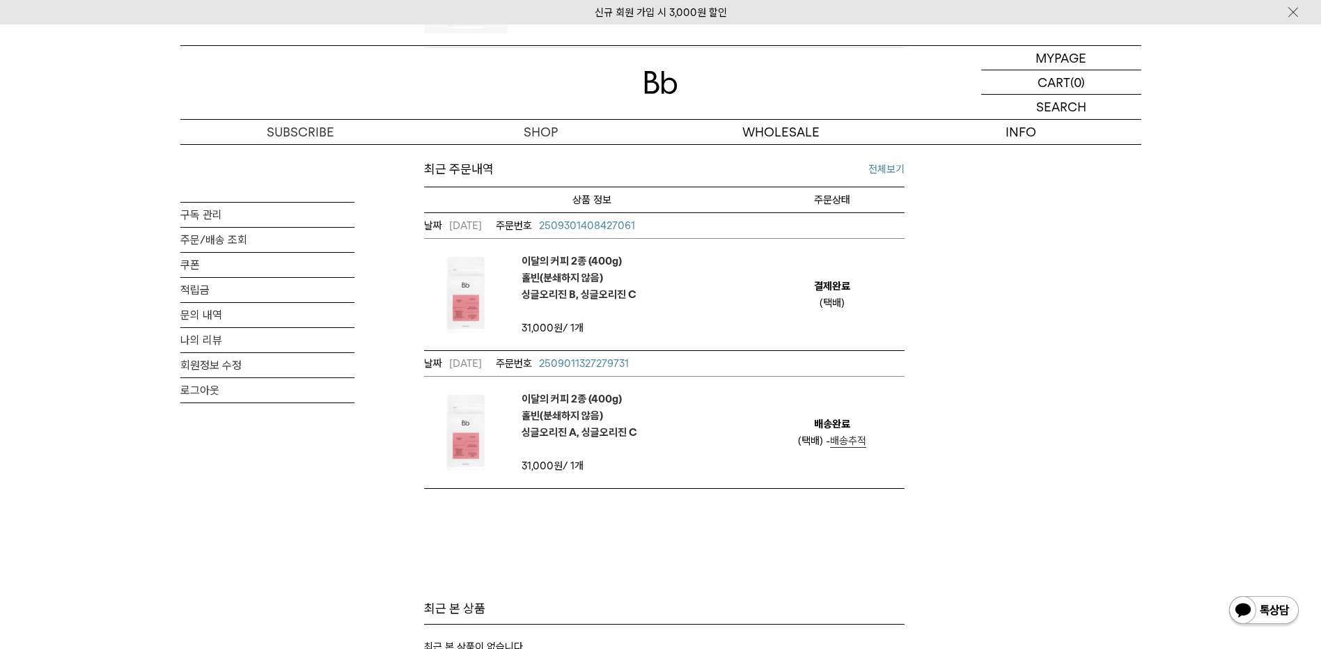
click at [575, 302] on em "이달의 커피 2종 (400g) 홀빈(분쇄하지 않음) 싱글오리진 B, 싱글오리진 C" at bounding box center [579, 278] width 115 height 50
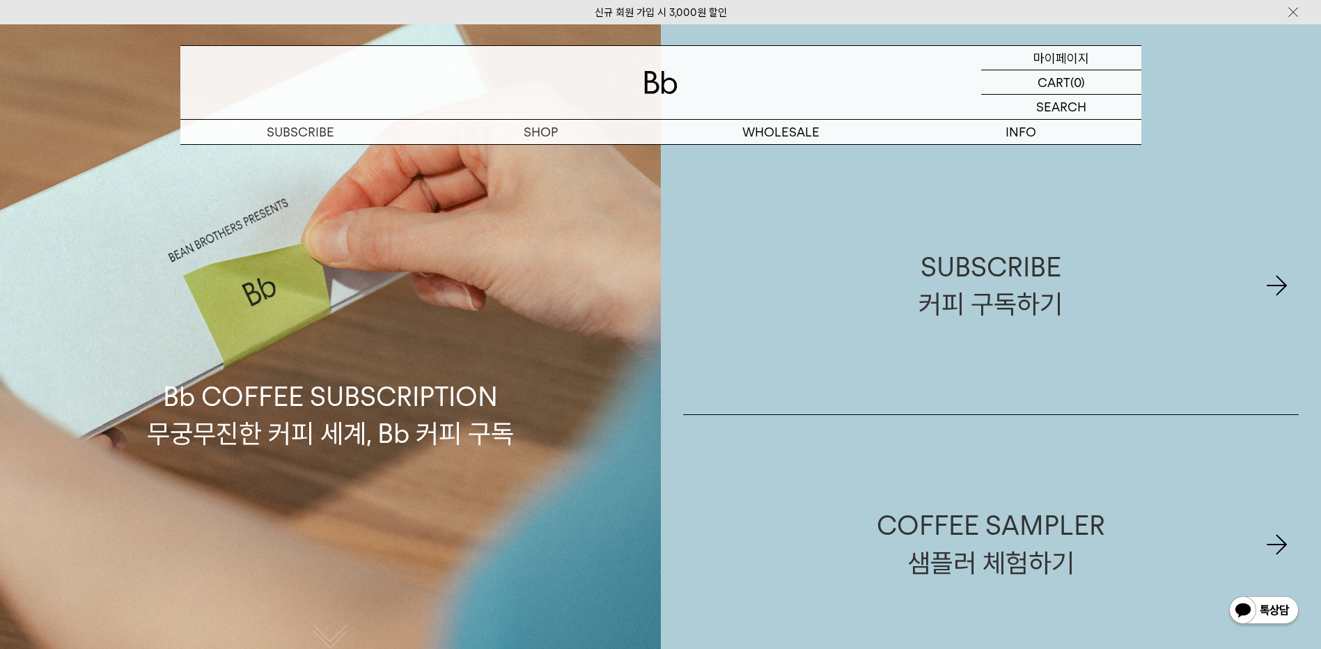
click at [1069, 56] on p "마이페이지" at bounding box center [1062, 58] width 56 height 24
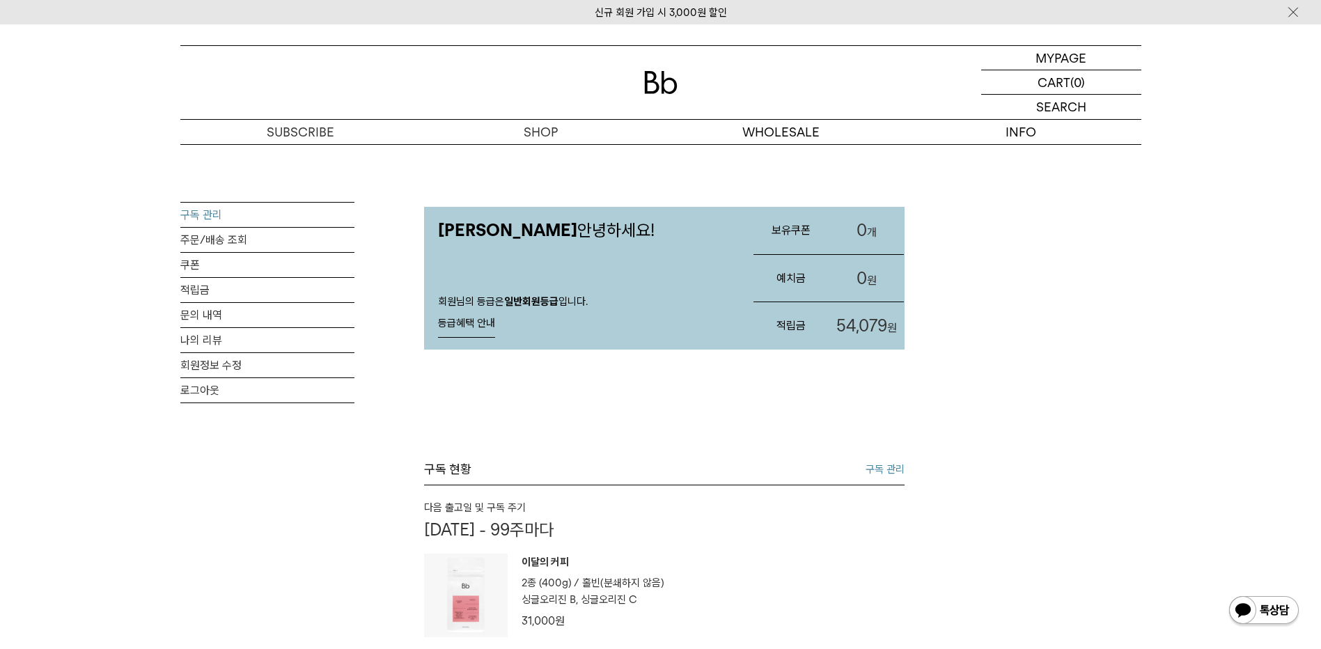
click at [205, 215] on link "구독 관리" at bounding box center [267, 215] width 174 height 24
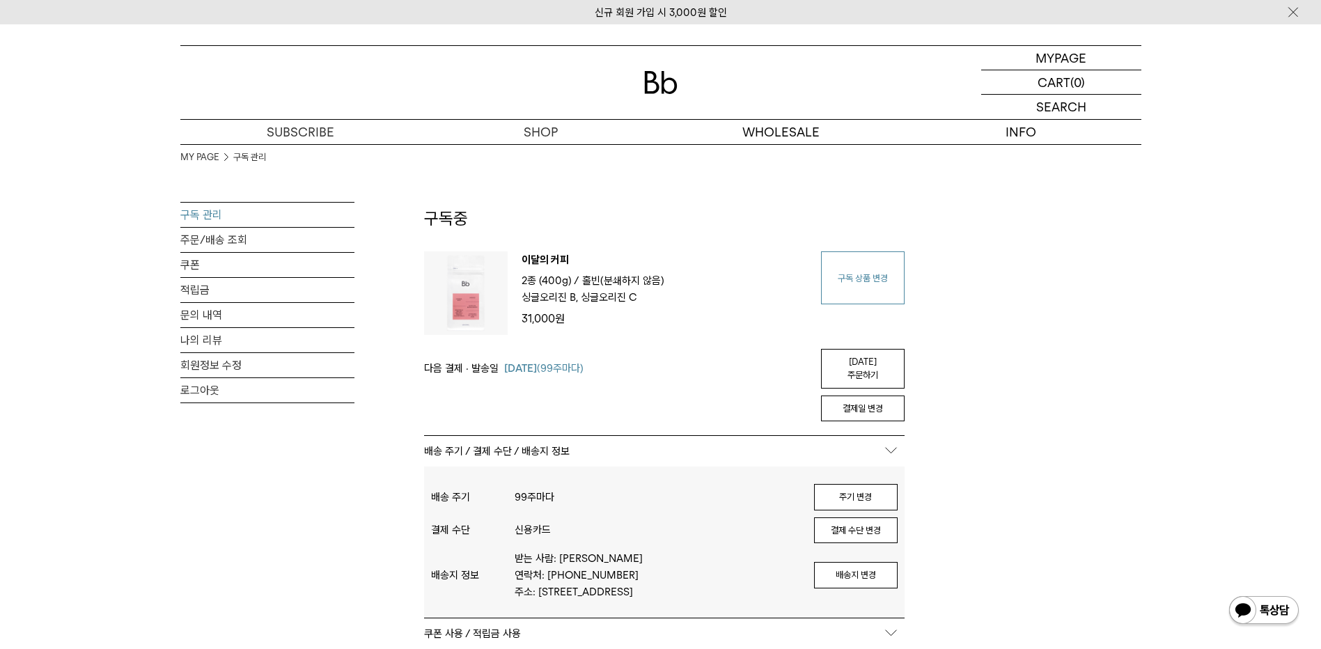
type input "**********"
click at [870, 287] on link "구독 상품 변경" at bounding box center [863, 277] width 84 height 53
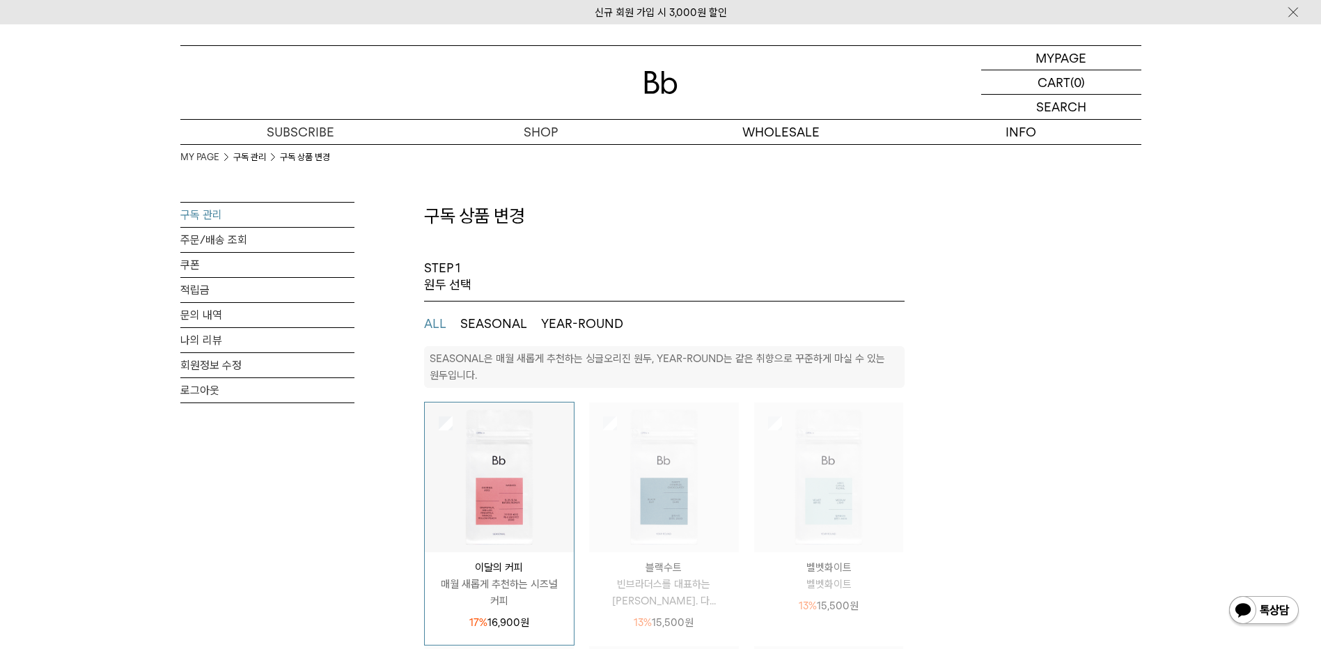
select select "**"
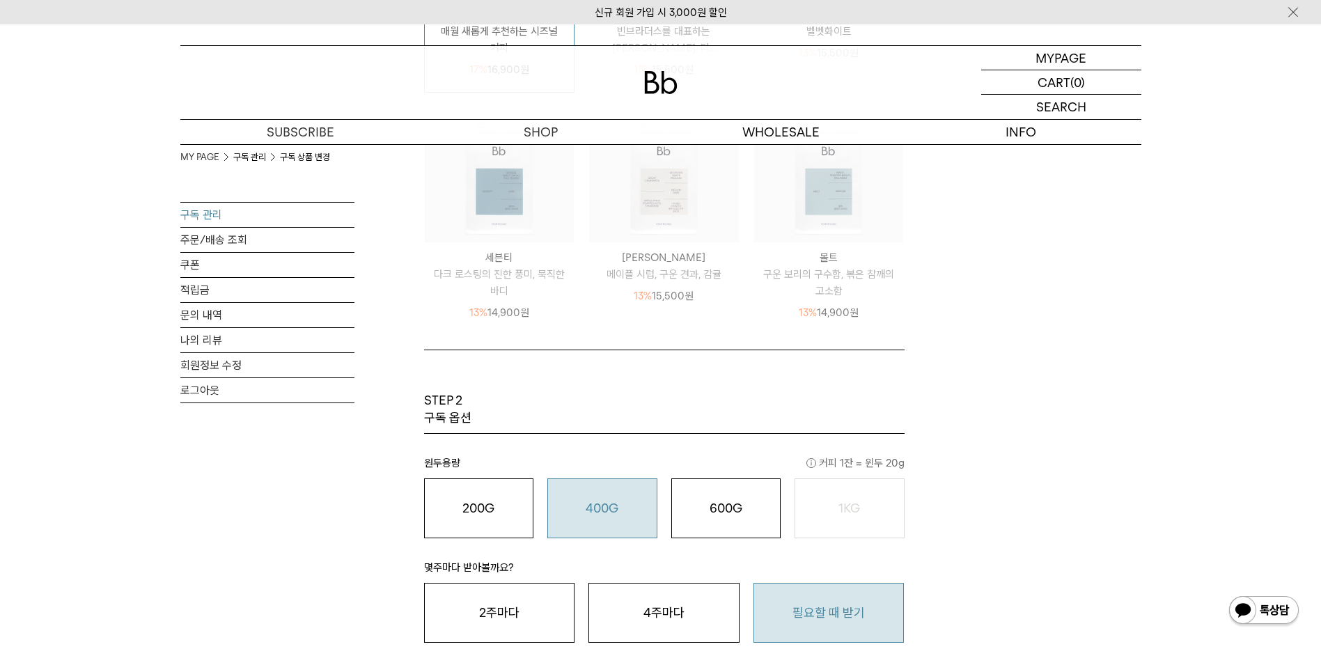
scroll to position [906, 0]
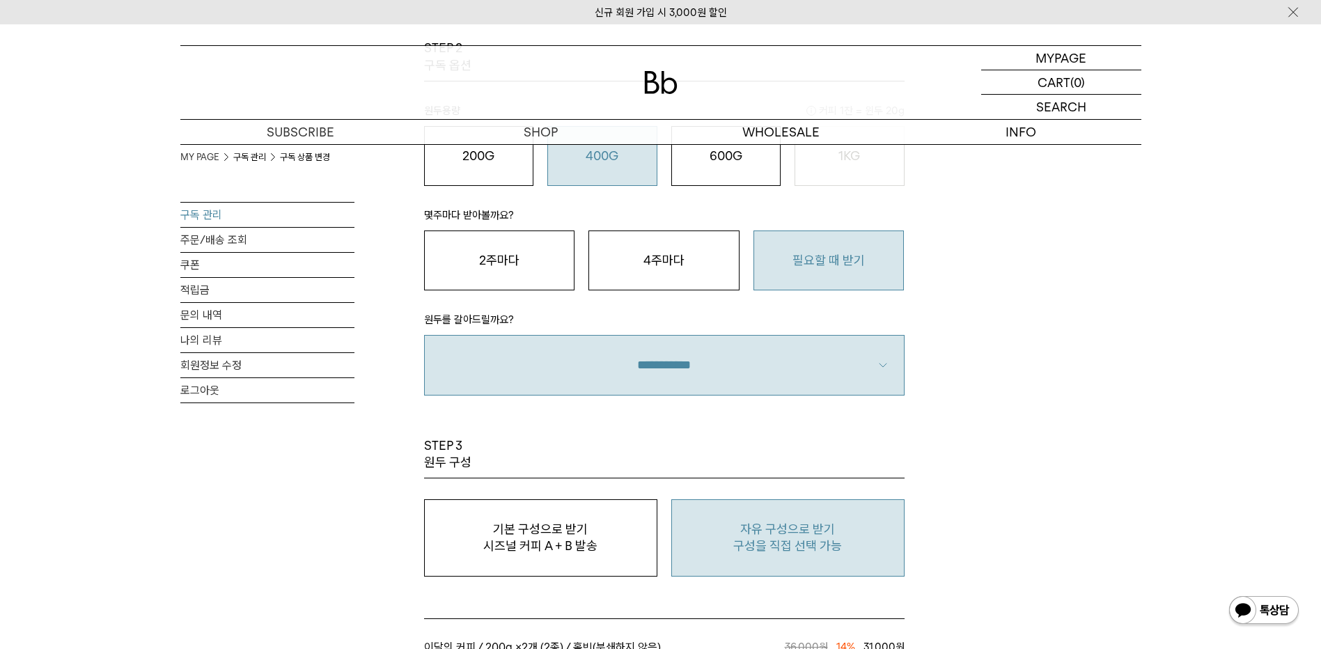
click at [799, 547] on p "구성을 직접 선택 가능" at bounding box center [788, 546] width 218 height 17
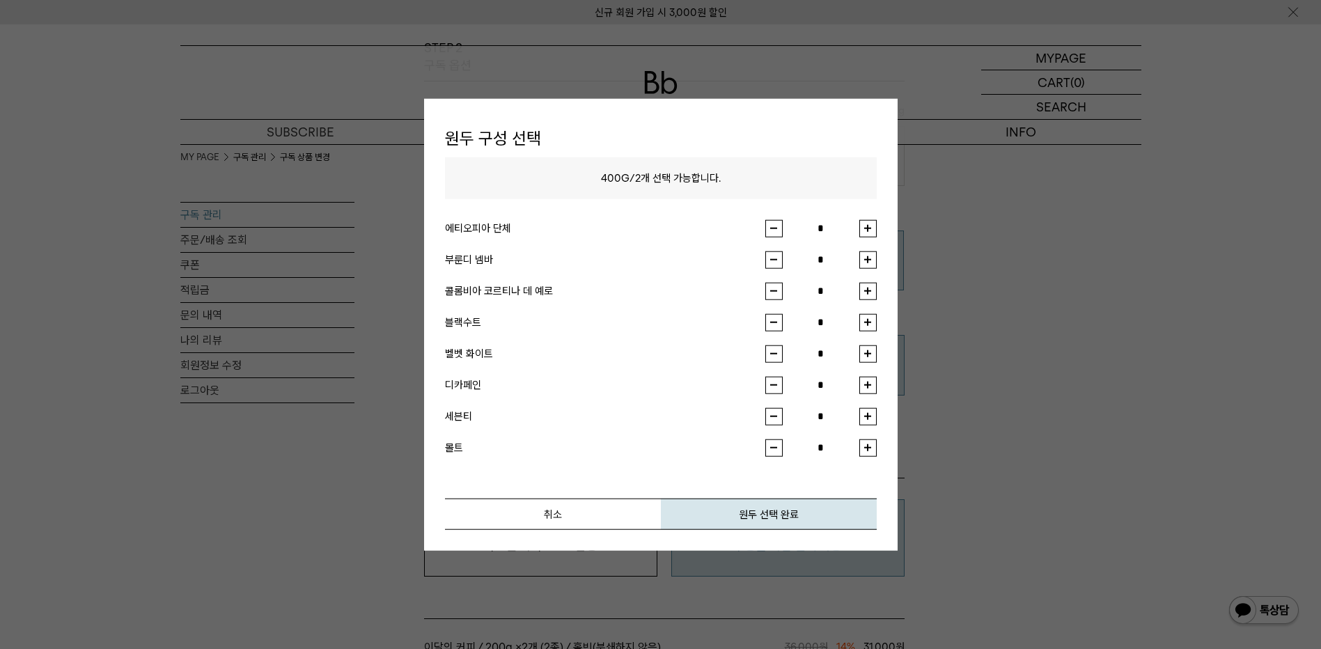
type input "*"
click at [564, 516] on button "취소" at bounding box center [553, 513] width 216 height 31
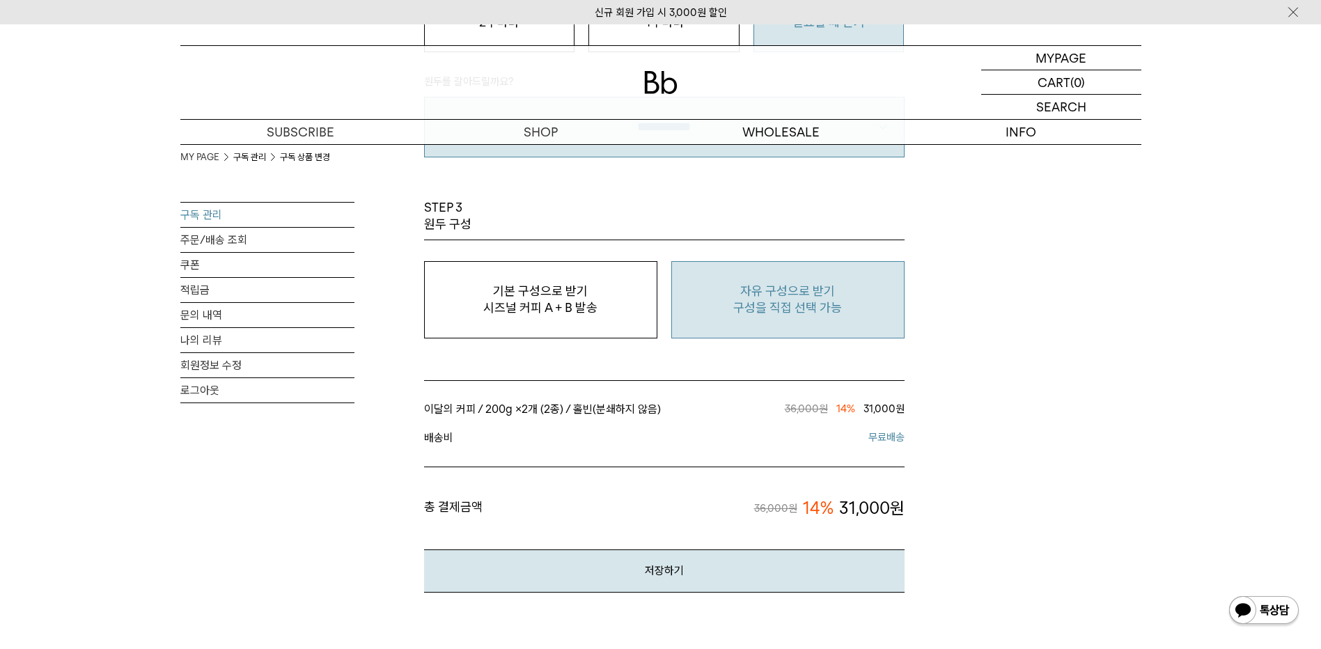
scroll to position [1207, 0]
